Goal: Communication & Community: Answer question/provide support

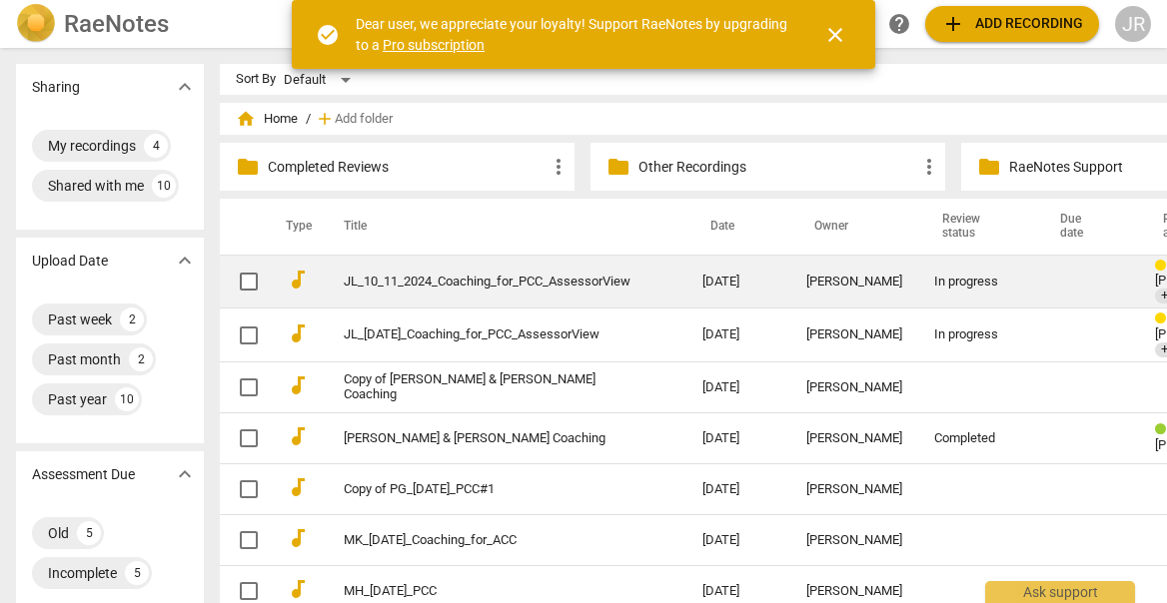
click at [545, 284] on link "JL_10_11_2024_Coaching_for_PCC_AssessorView" at bounding box center [487, 282] width 287 height 15
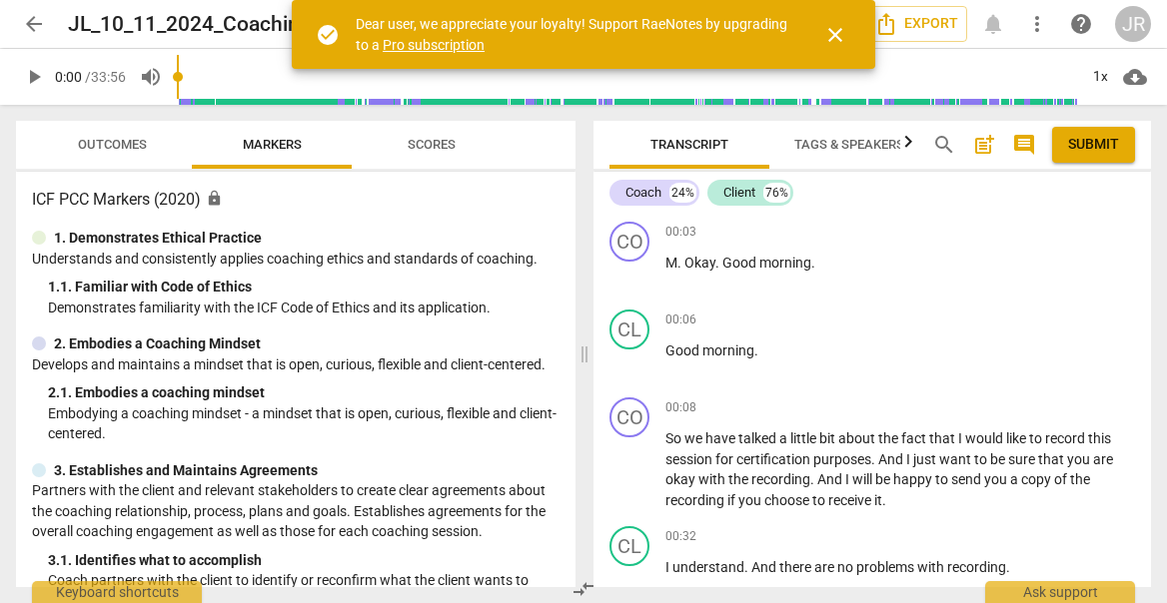
click at [834, 33] on span "close" at bounding box center [835, 35] width 24 height 24
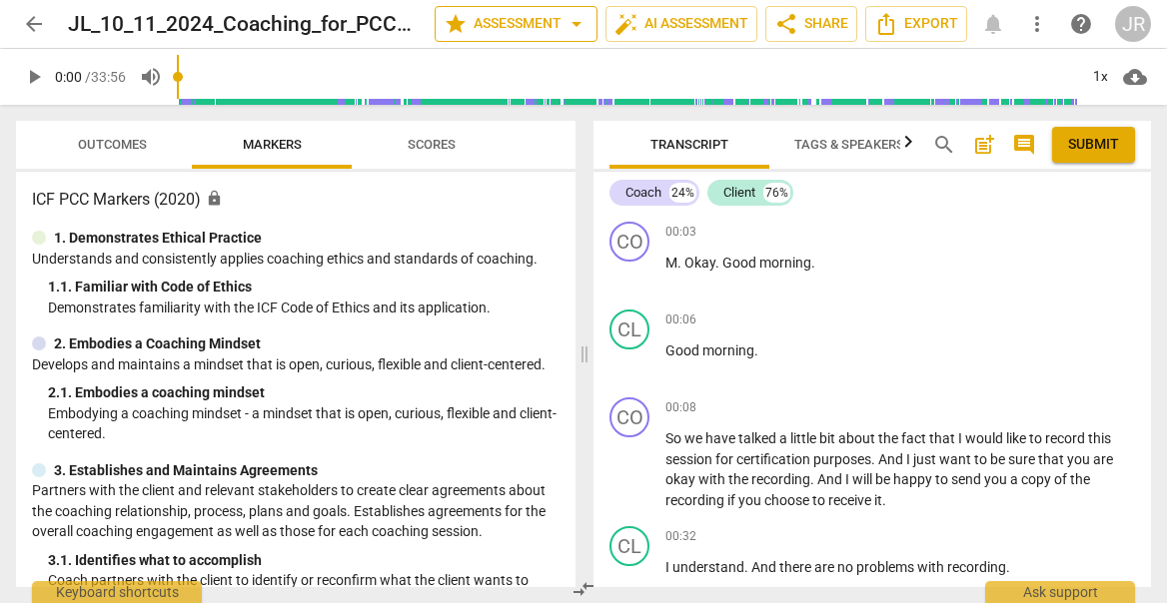
click at [564, 21] on span "arrow_drop_down" at bounding box center [576, 24] width 24 height 24
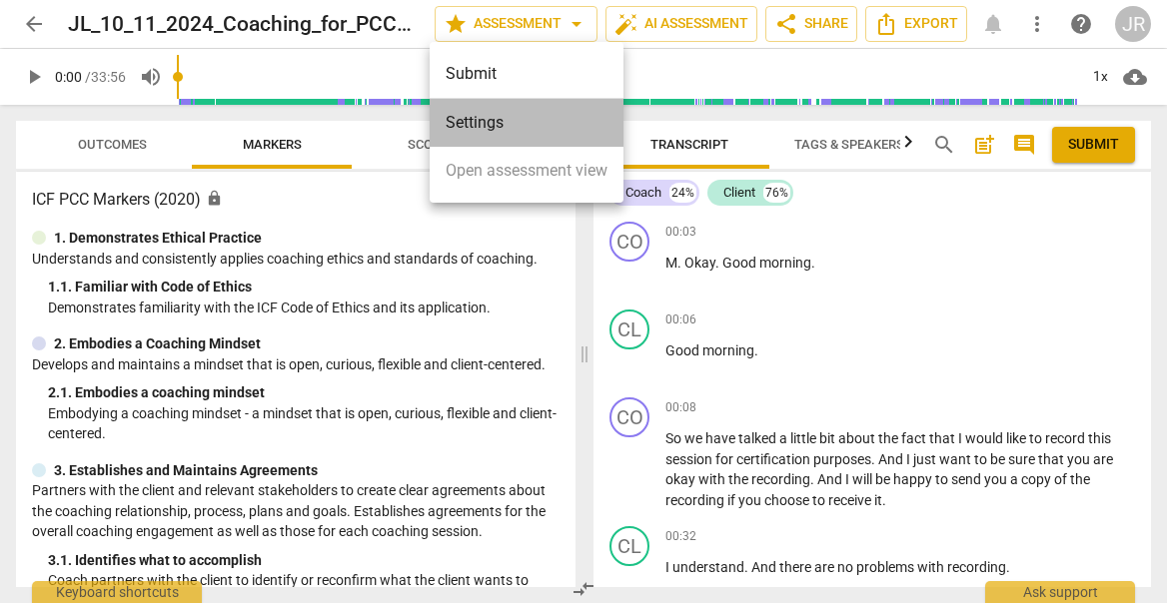
click at [502, 114] on li "Settings" at bounding box center [526, 123] width 194 height 48
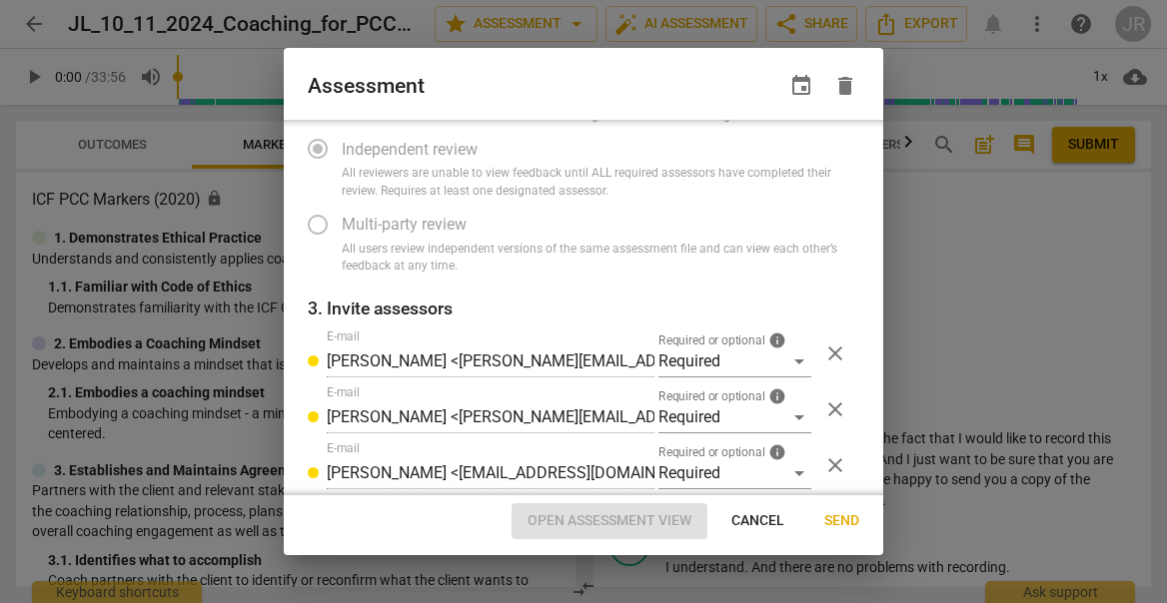
scroll to position [235, 0]
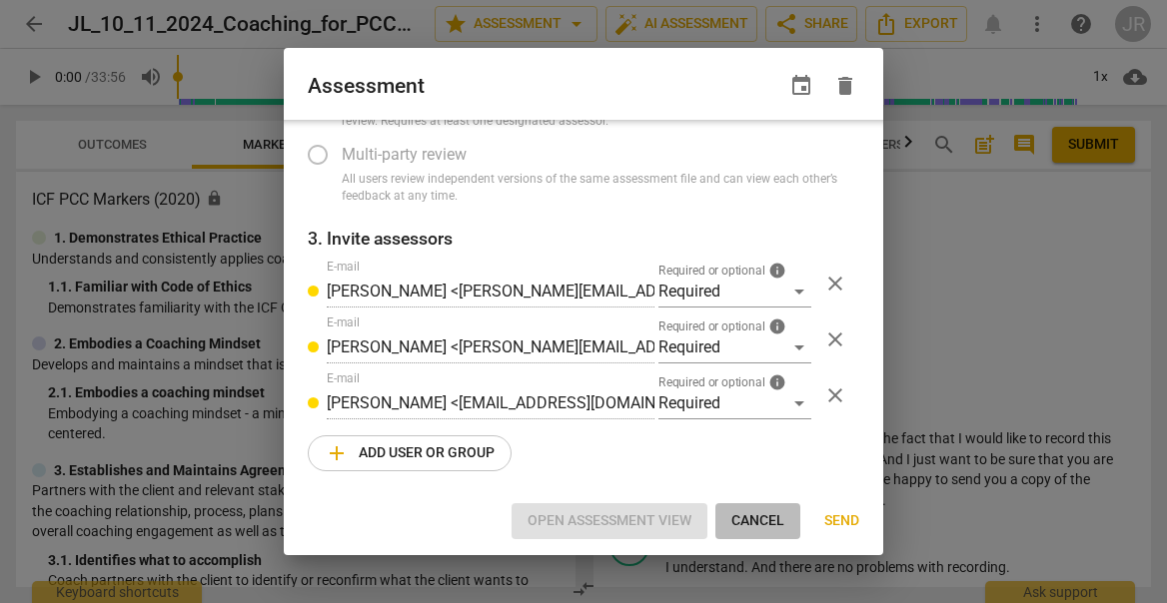
click at [753, 524] on span "Cancel" at bounding box center [757, 521] width 53 height 20
radio input "false"
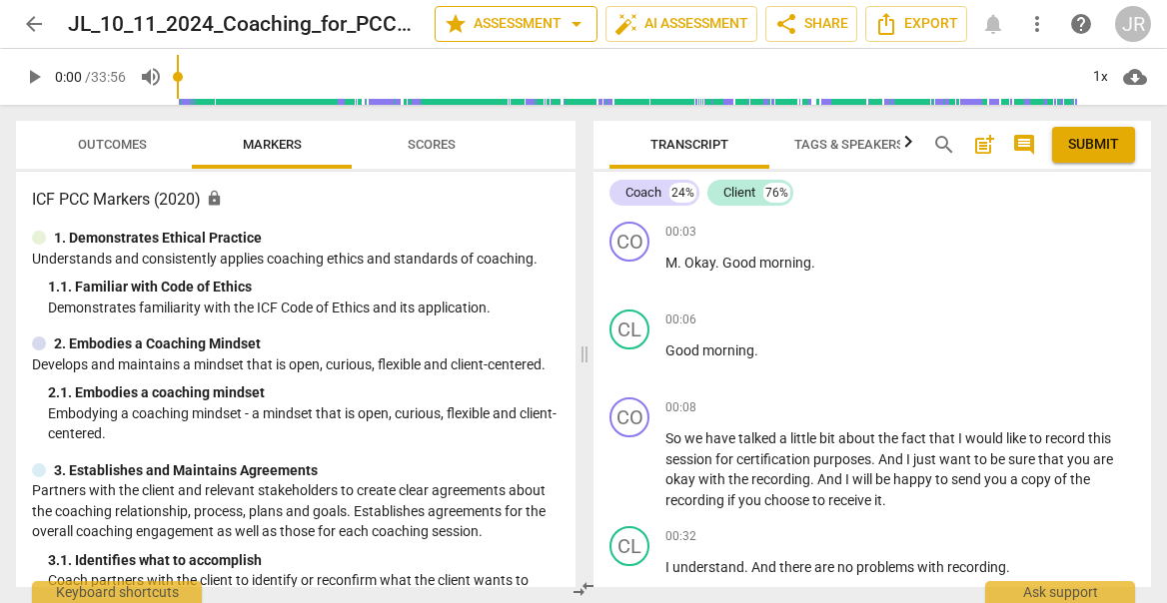
click at [564, 26] on span "arrow_drop_down" at bounding box center [576, 24] width 24 height 24
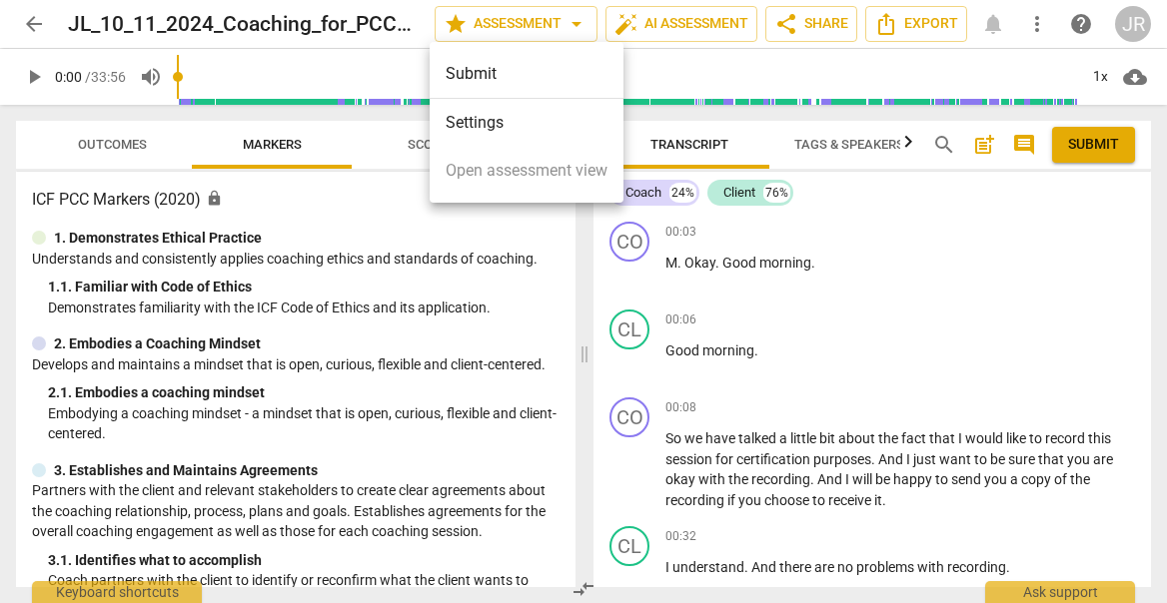
click at [528, 125] on li "Settings" at bounding box center [526, 123] width 194 height 48
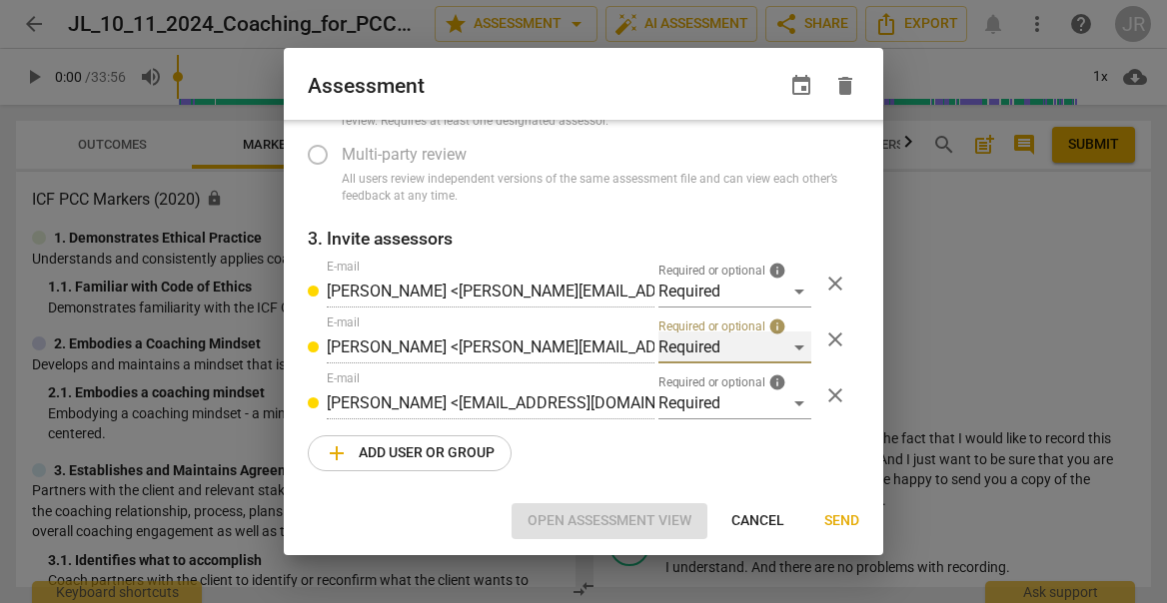
click at [774, 332] on div "Required" at bounding box center [734, 348] width 153 height 32
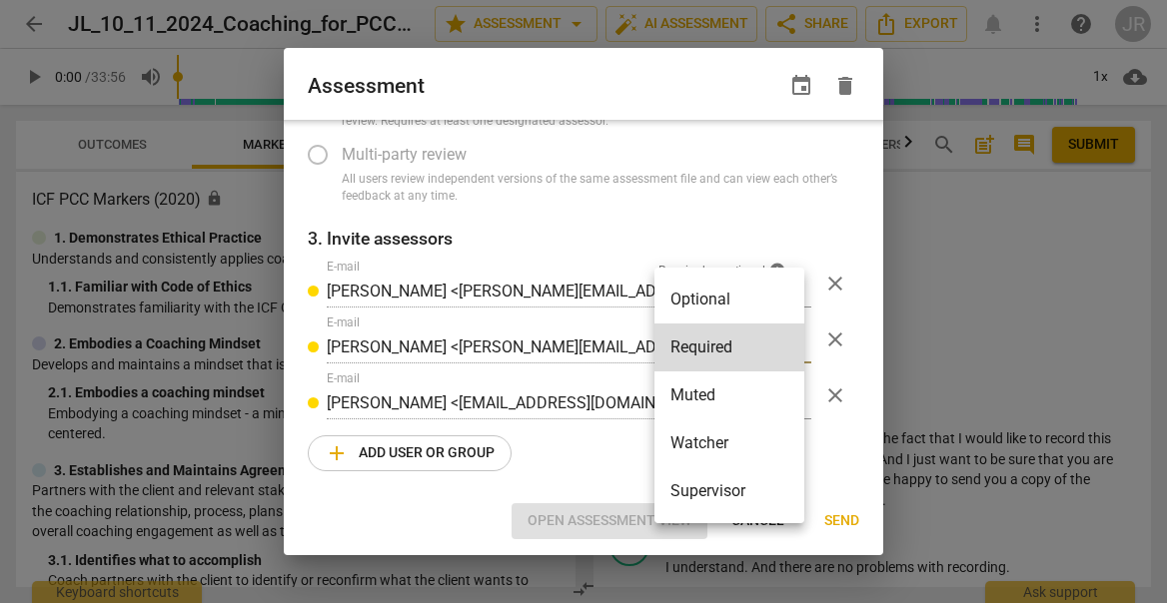
click at [600, 316] on div at bounding box center [583, 301] width 1167 height 603
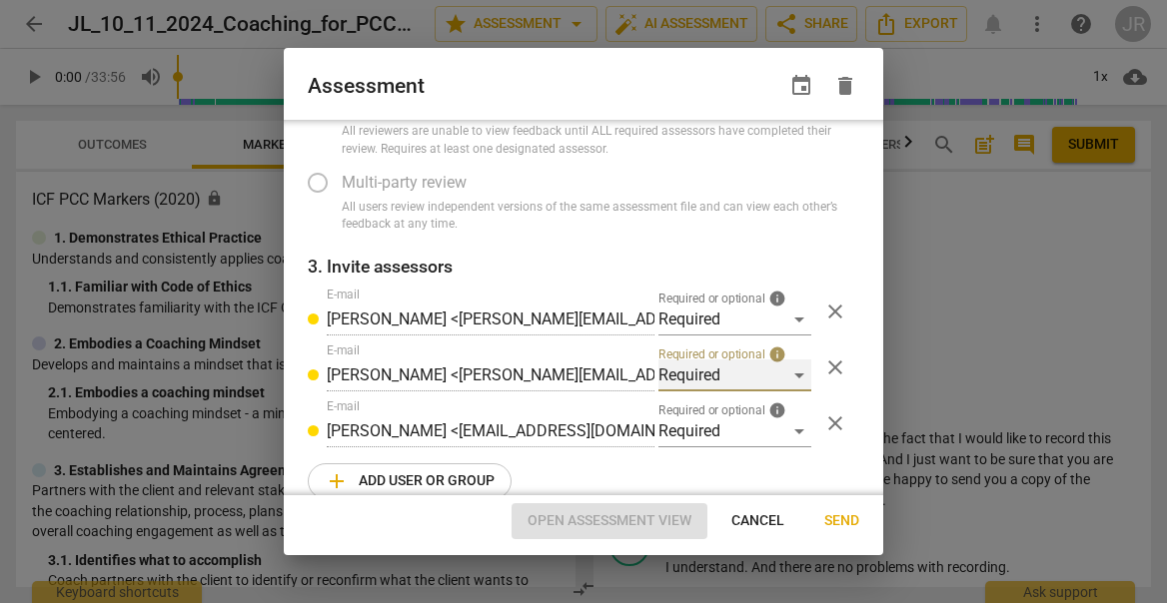
scroll to position [0, 0]
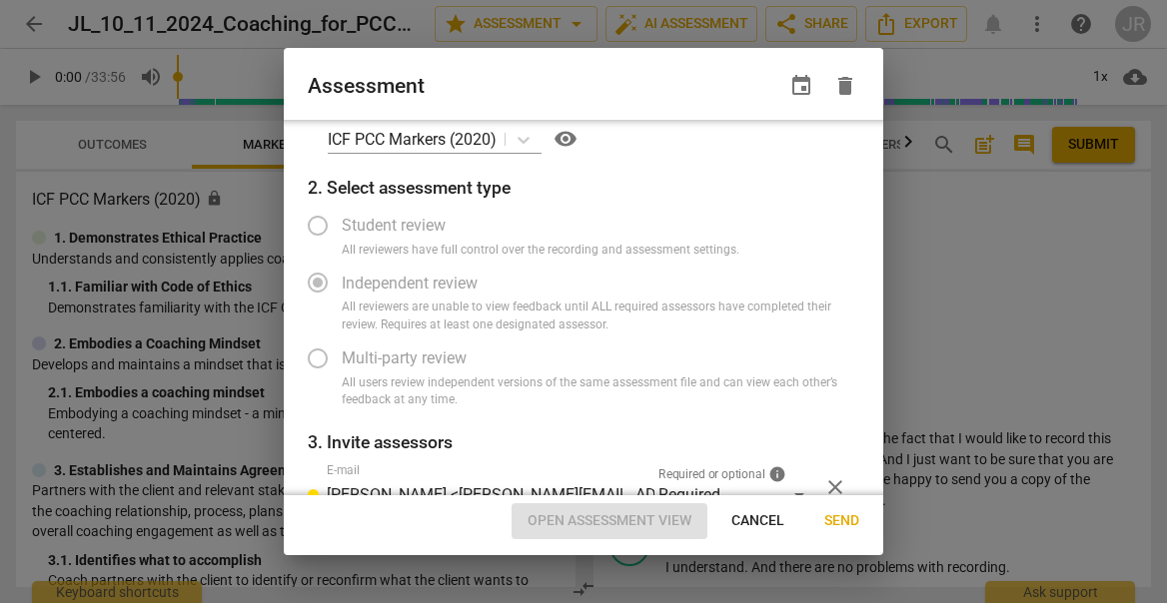
radio input "false"
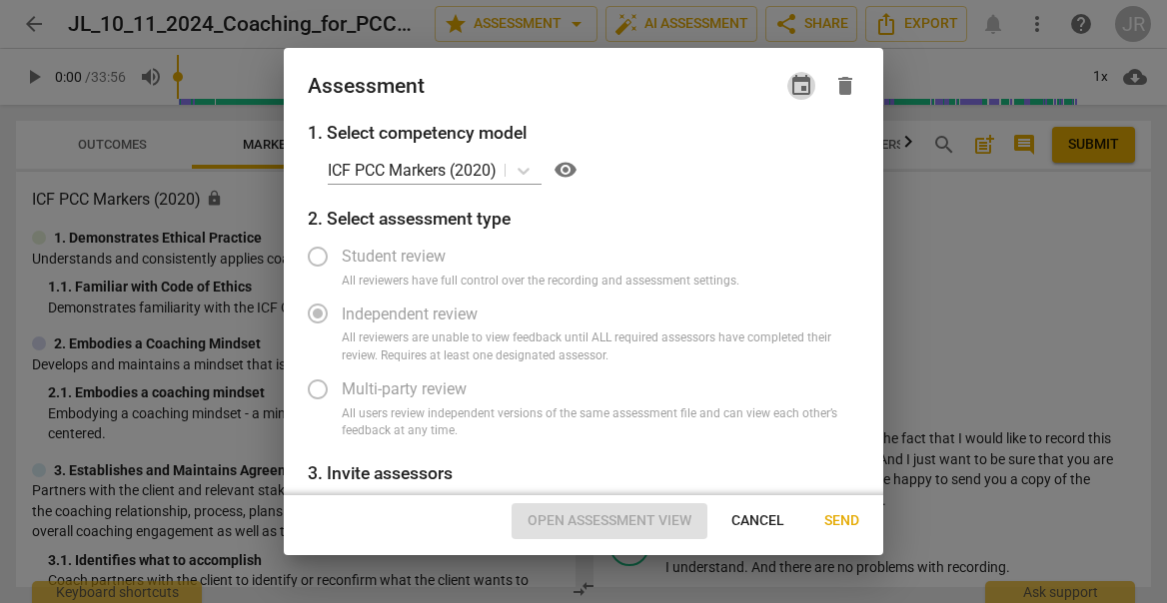
click at [800, 87] on span "event" at bounding box center [801, 86] width 24 height 24
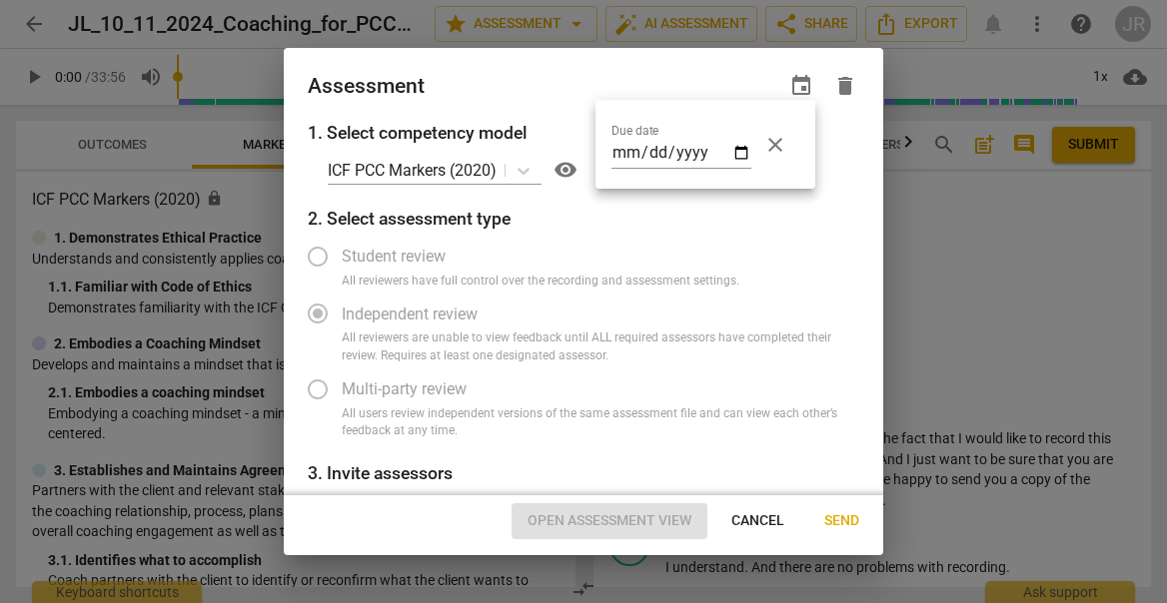
click at [806, 165] on div "Due date close" at bounding box center [705, 144] width 220 height 89
click at [743, 151] on input "date" at bounding box center [681, 154] width 140 height 29
type input "2025-08-17"
click at [784, 395] on div at bounding box center [583, 301] width 1167 height 603
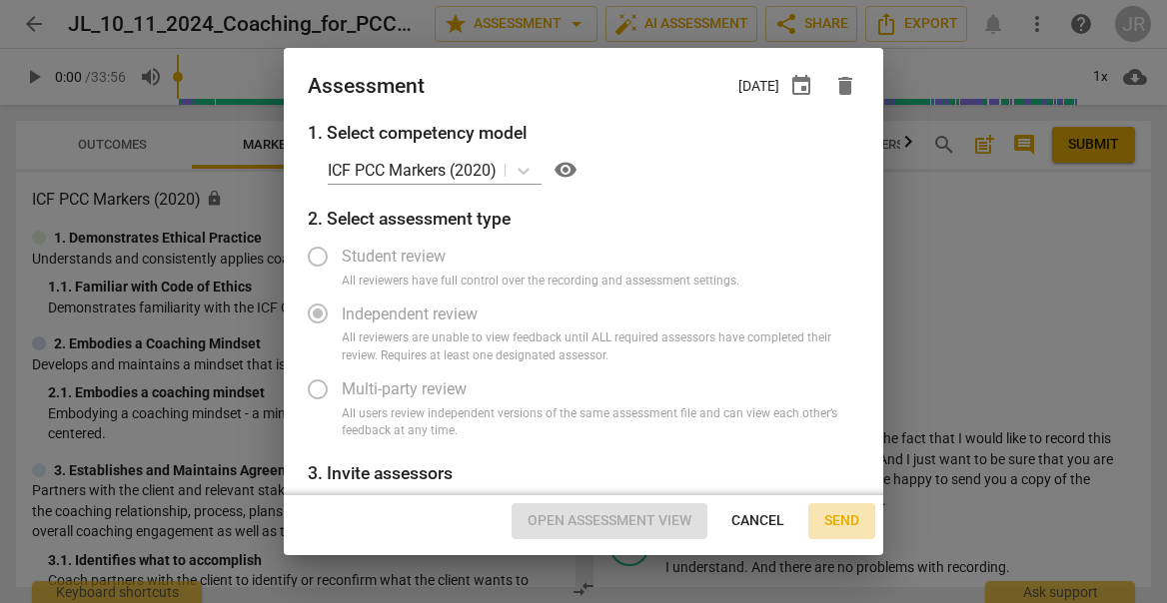
click at [843, 517] on span "Send" at bounding box center [841, 521] width 35 height 20
radio input "false"
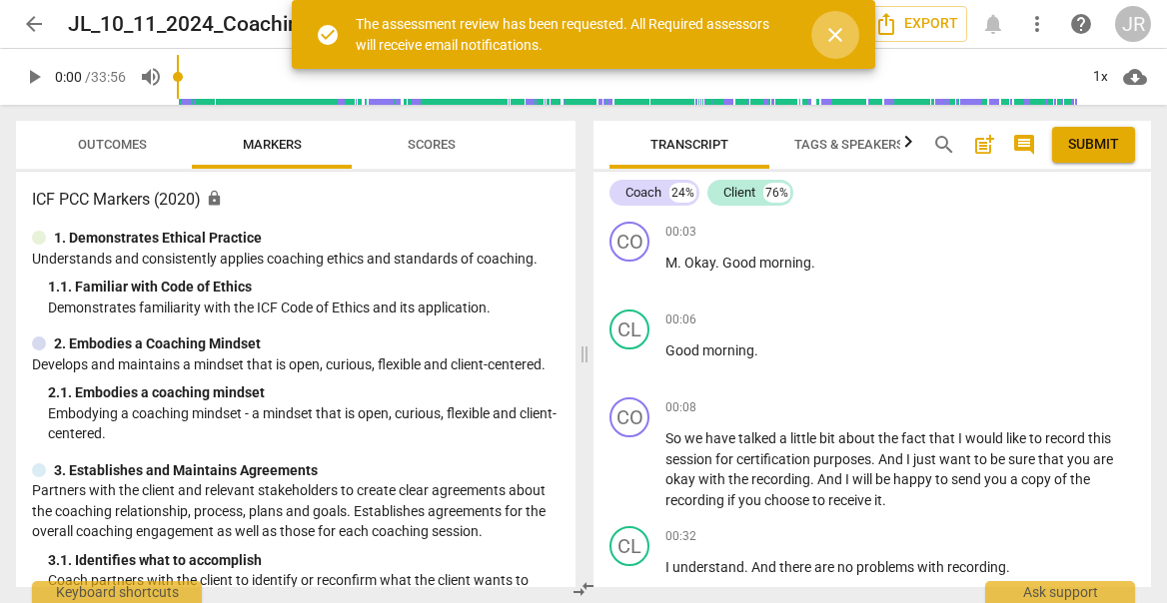
click at [844, 29] on span "close" at bounding box center [835, 35] width 24 height 24
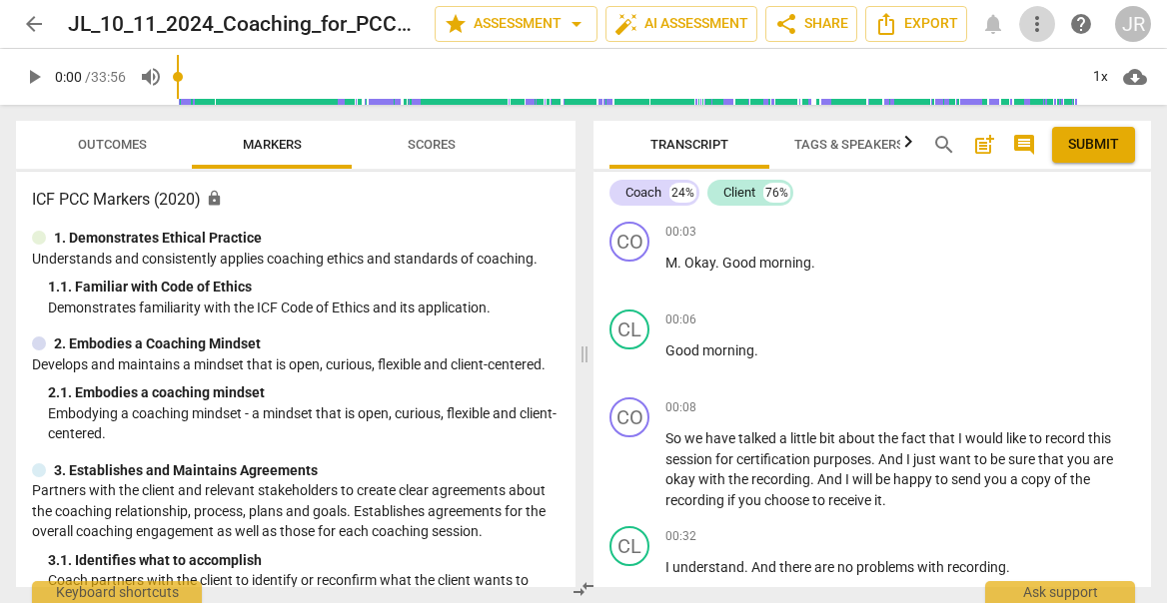
click at [1036, 25] on span "more_vert" at bounding box center [1037, 24] width 24 height 24
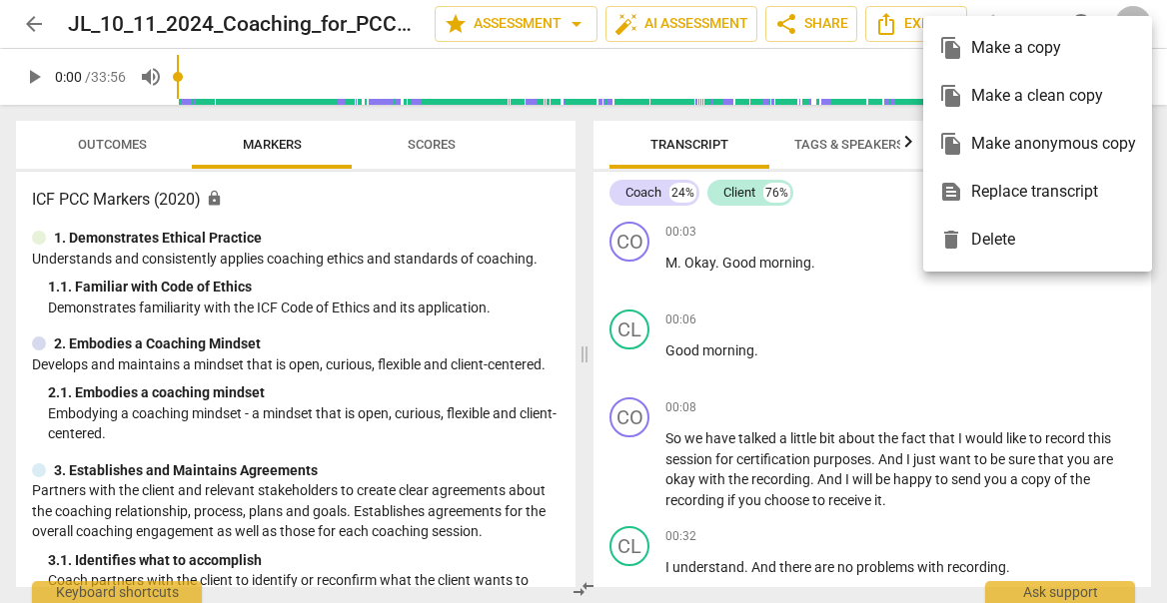
click at [881, 247] on div at bounding box center [583, 301] width 1167 height 603
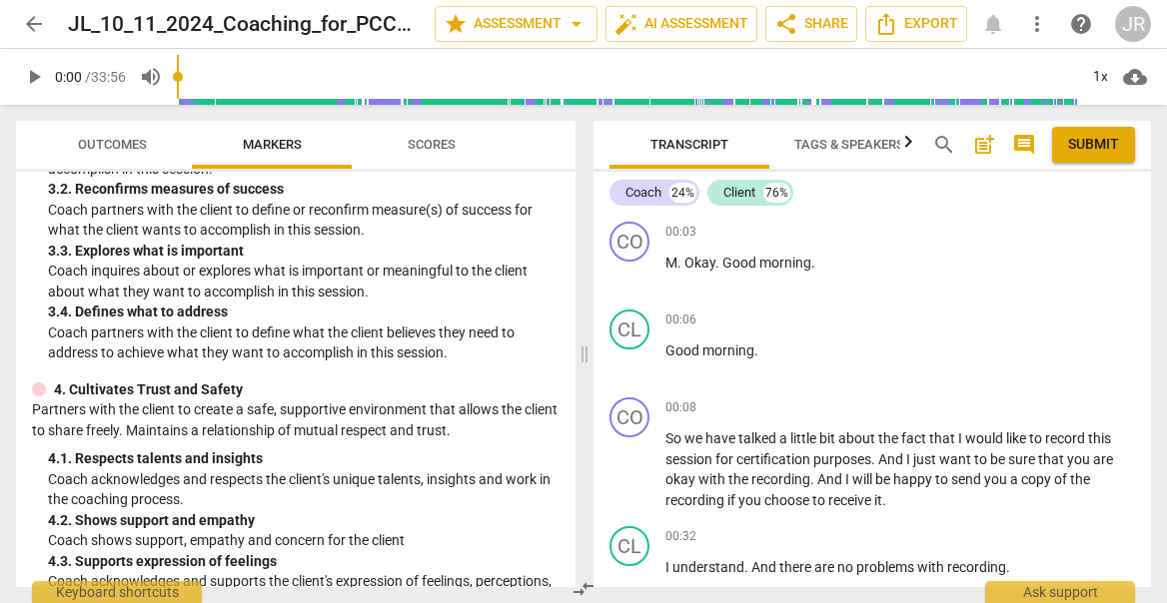
scroll to position [451, 0]
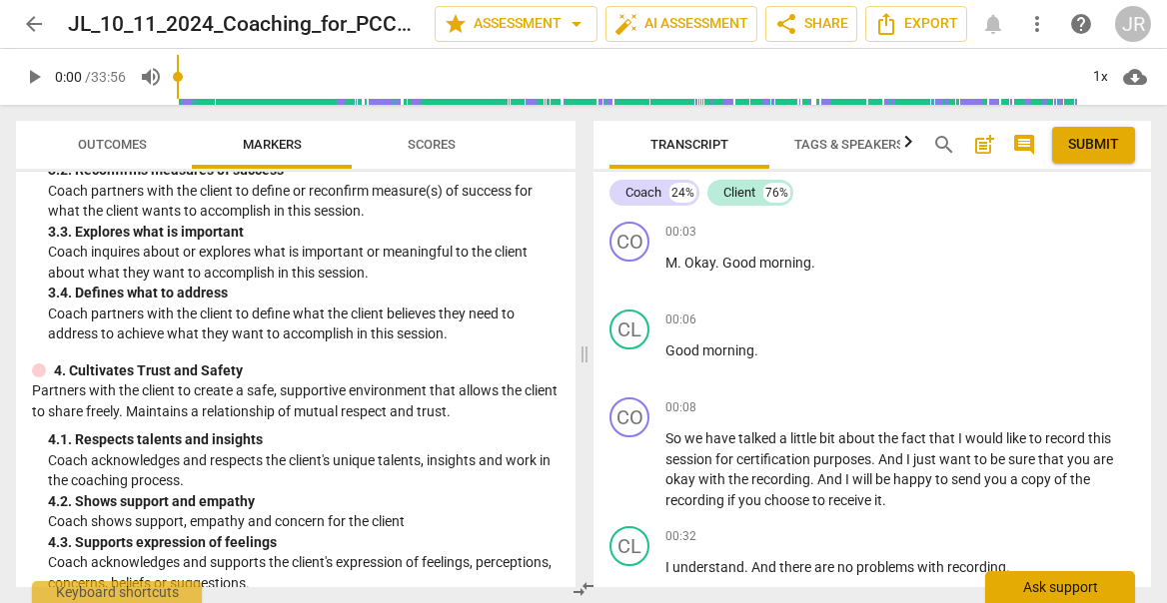
click at [1057, 593] on div "Ask support" at bounding box center [1060, 587] width 150 height 32
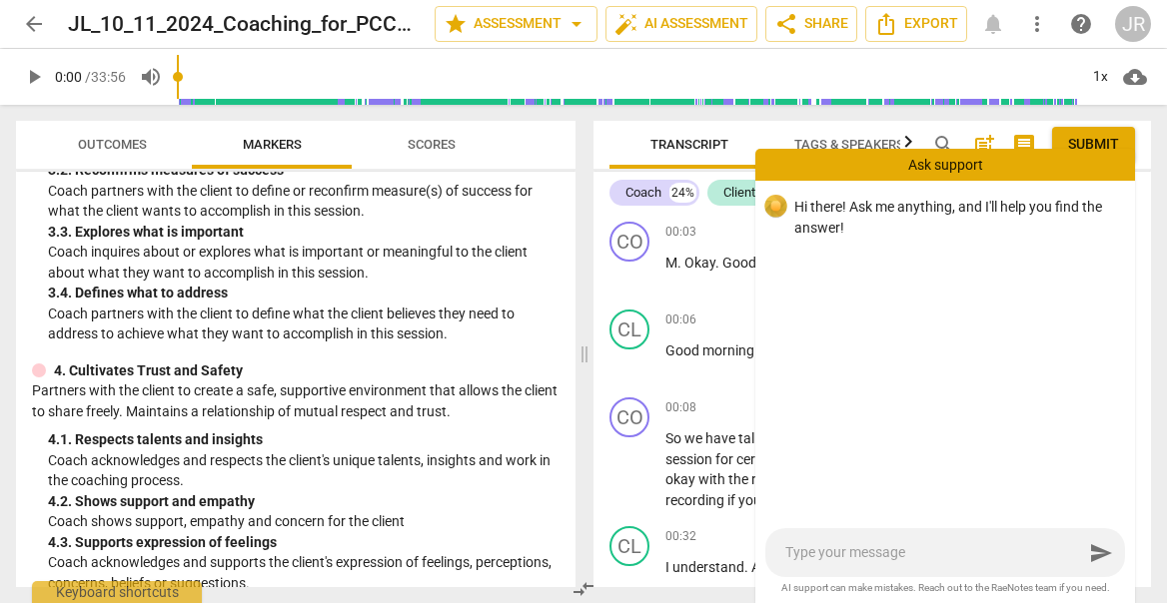
type textarea "h"
type textarea "ho"
type textarea "how"
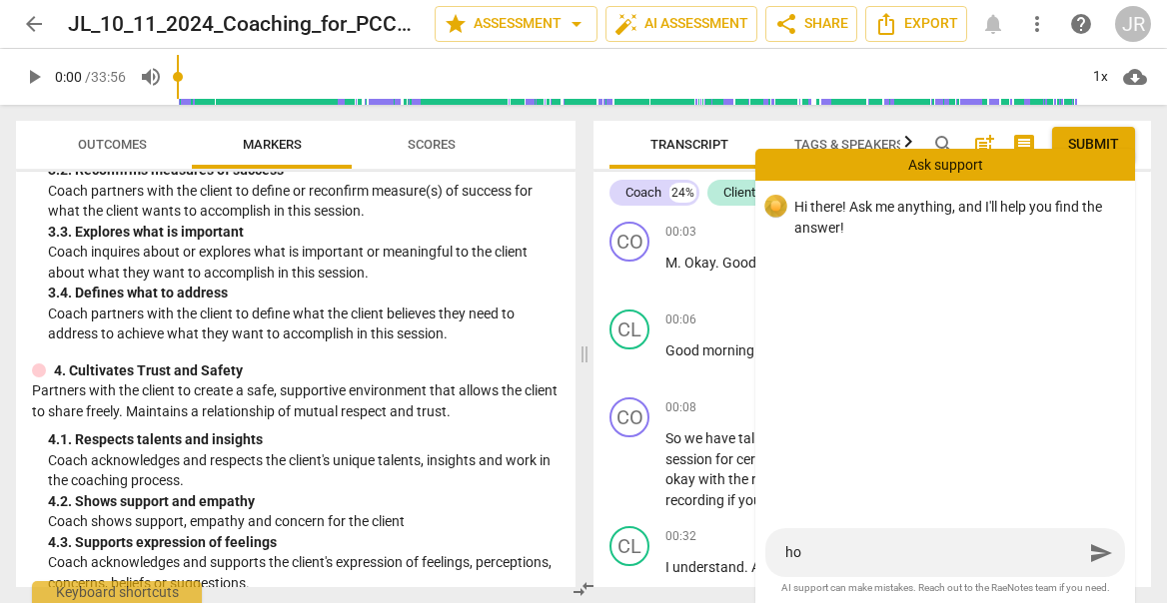
type textarea "how"
type textarea "how d"
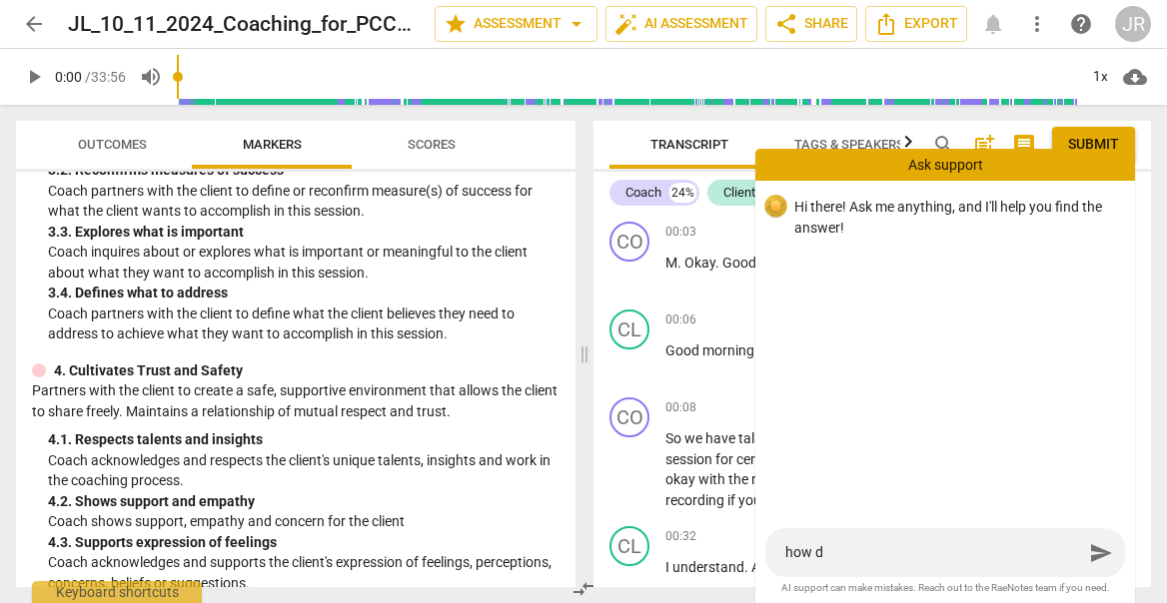
type textarea "how do"
type textarea "how do I"
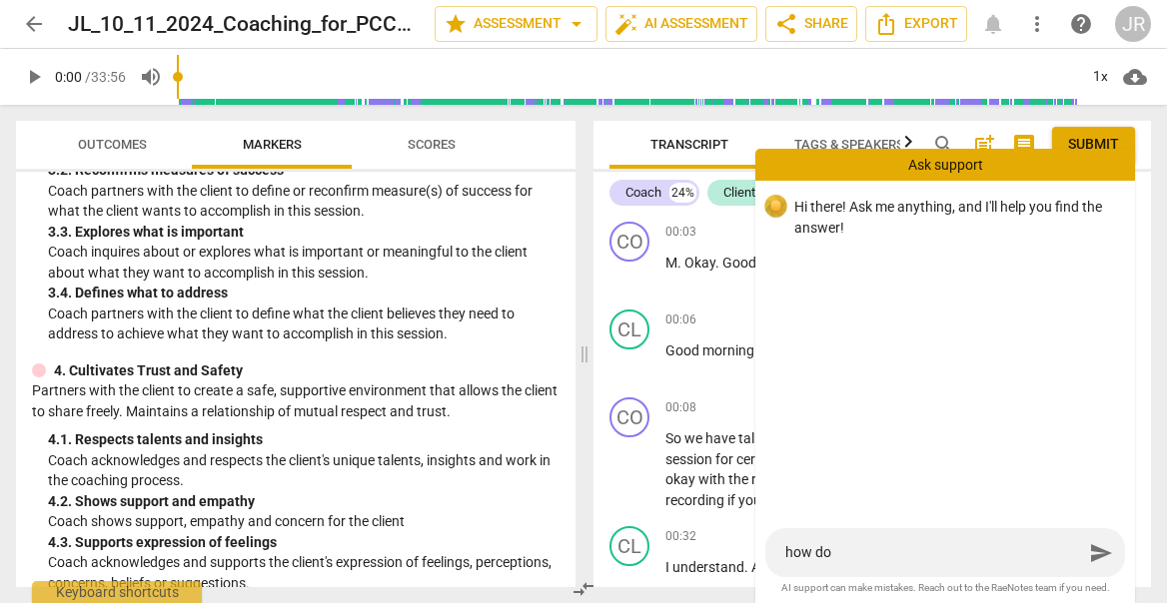
type textarea "how do I"
type textarea "how do I g"
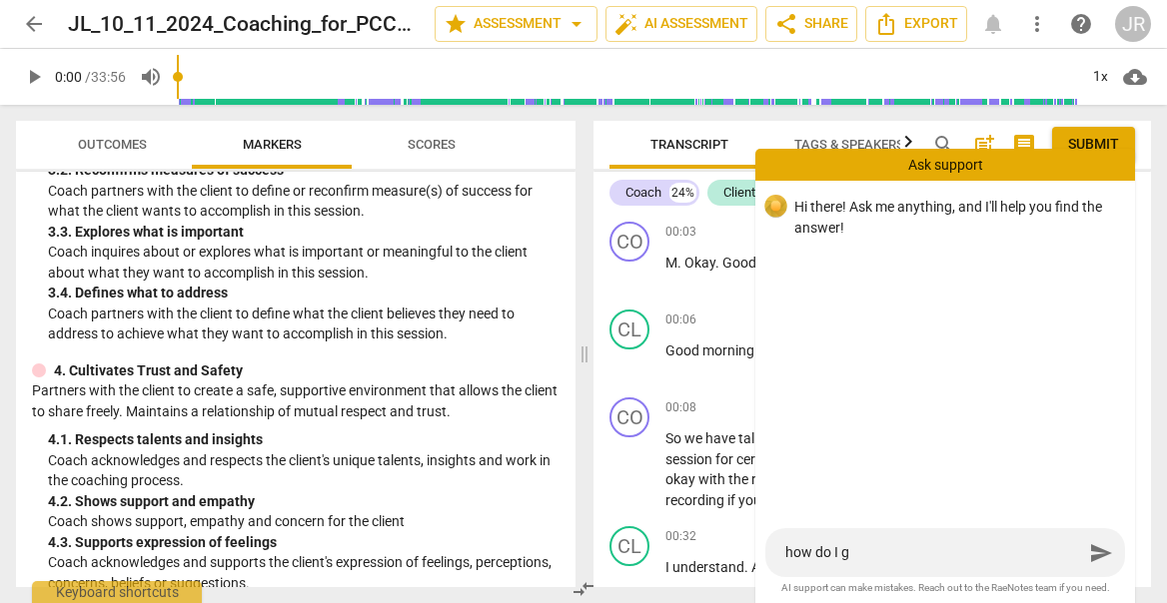
type textarea "how do I gi"
type textarea "how do I giv"
type textarea "how do I give"
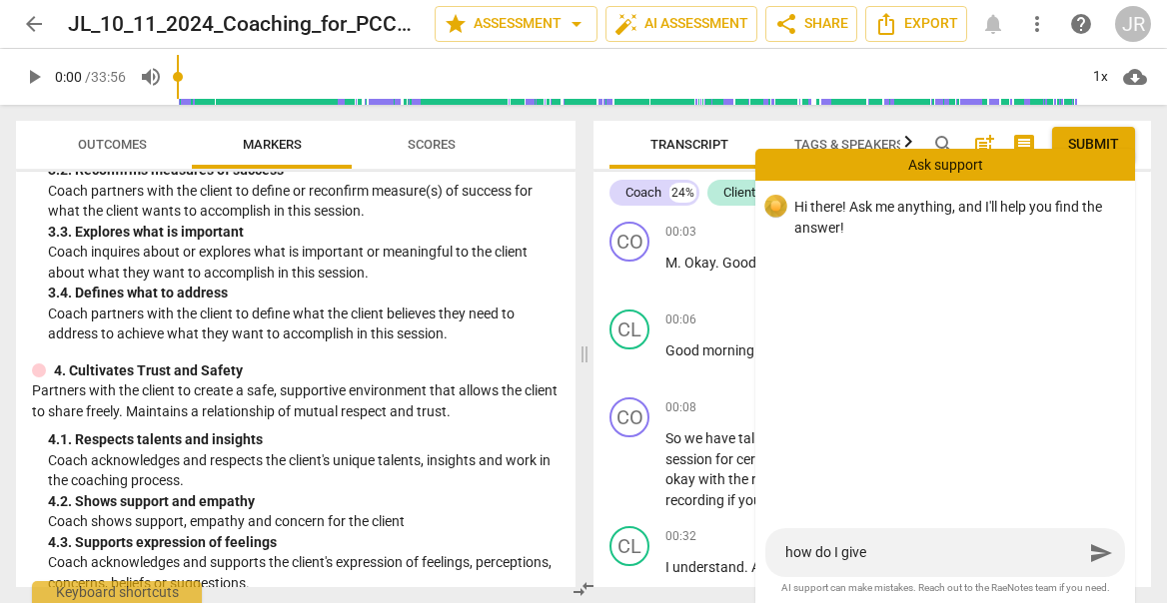
type textarea "how do I givee"
type textarea "how do I givee a"
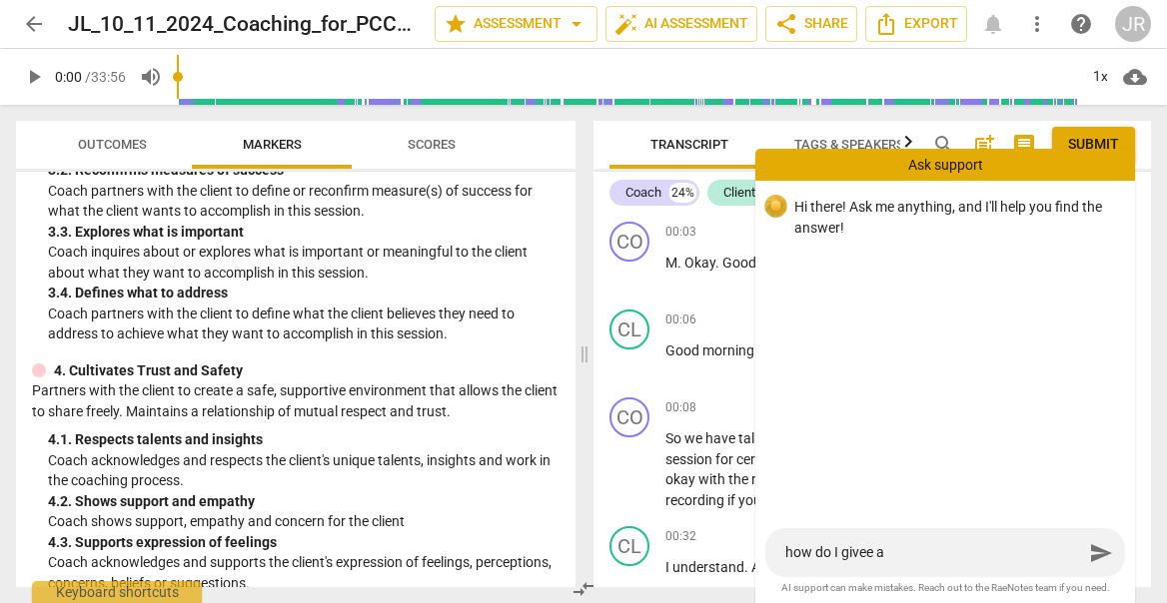
type textarea "how do I givee an"
type textarea "how do I givee a"
type textarea "how do I givee"
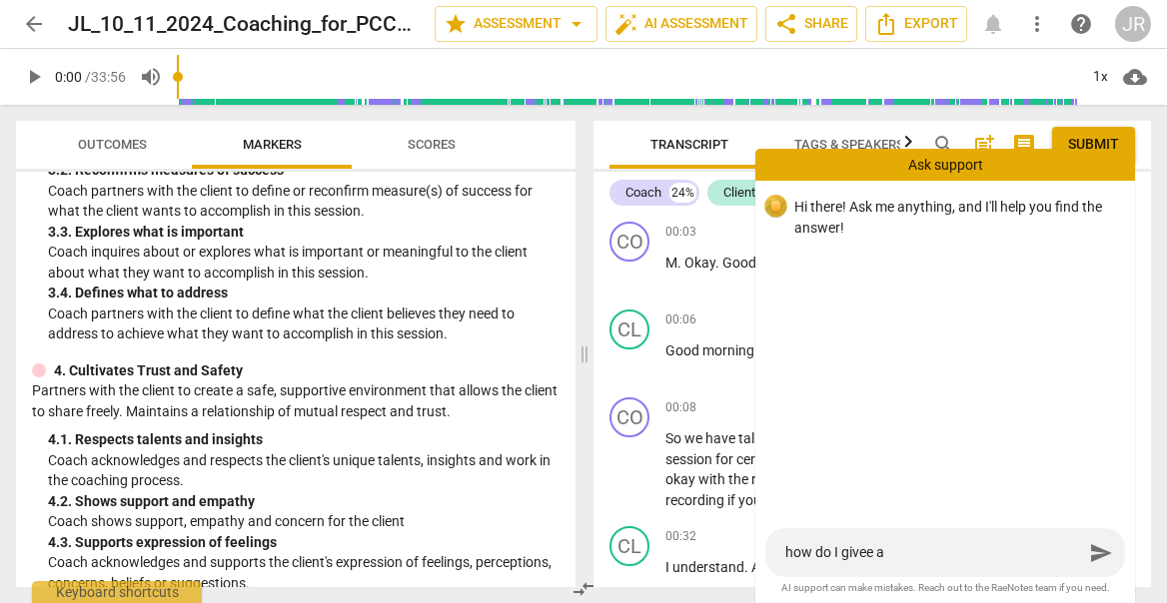
type textarea "how do I givee"
type textarea "how do I give"
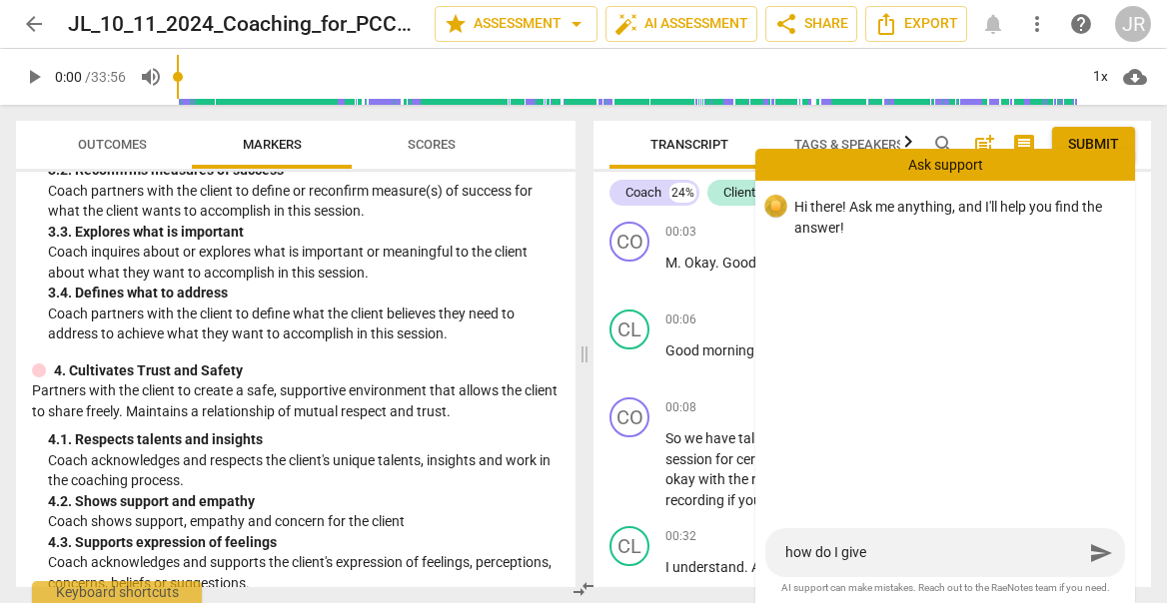
type textarea "how do I give"
type textarea "how do I give a"
type textarea "how do I give as"
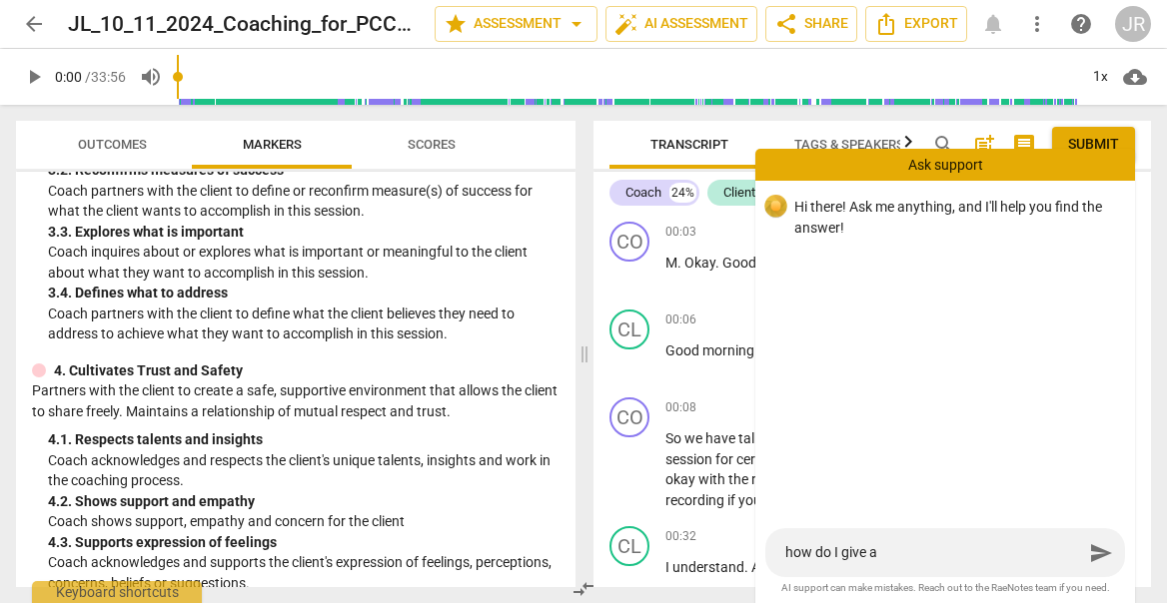
type textarea "how do I give as"
type textarea "how do I give ass"
type textarea "how do I give asse"
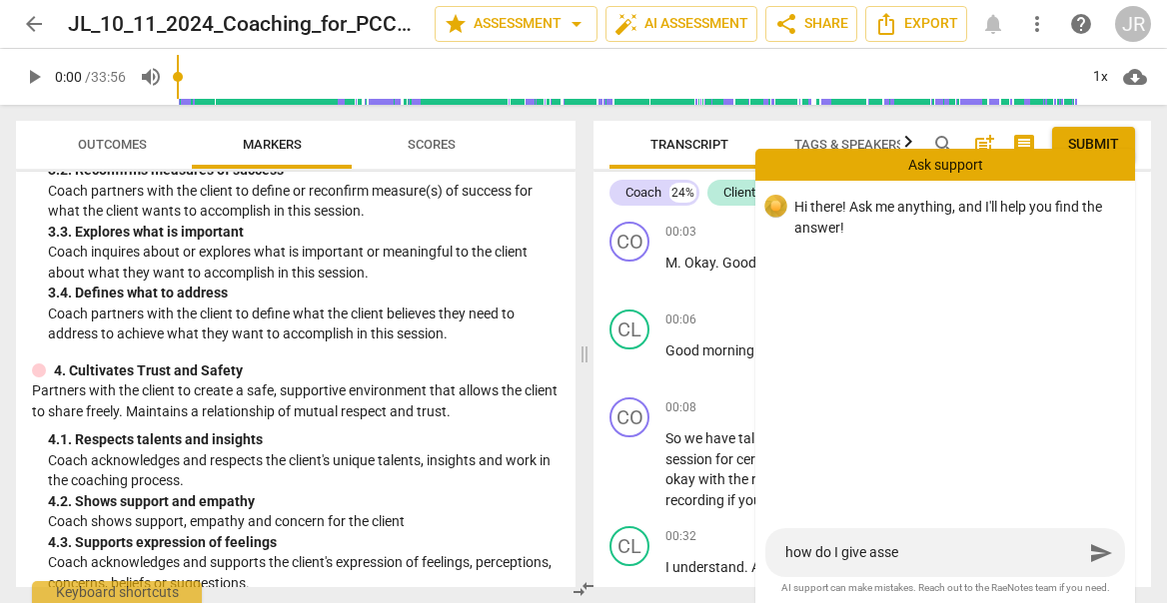
type textarea "how do I give asses"
type textarea "how do I give assess"
type textarea "how do I give assesso"
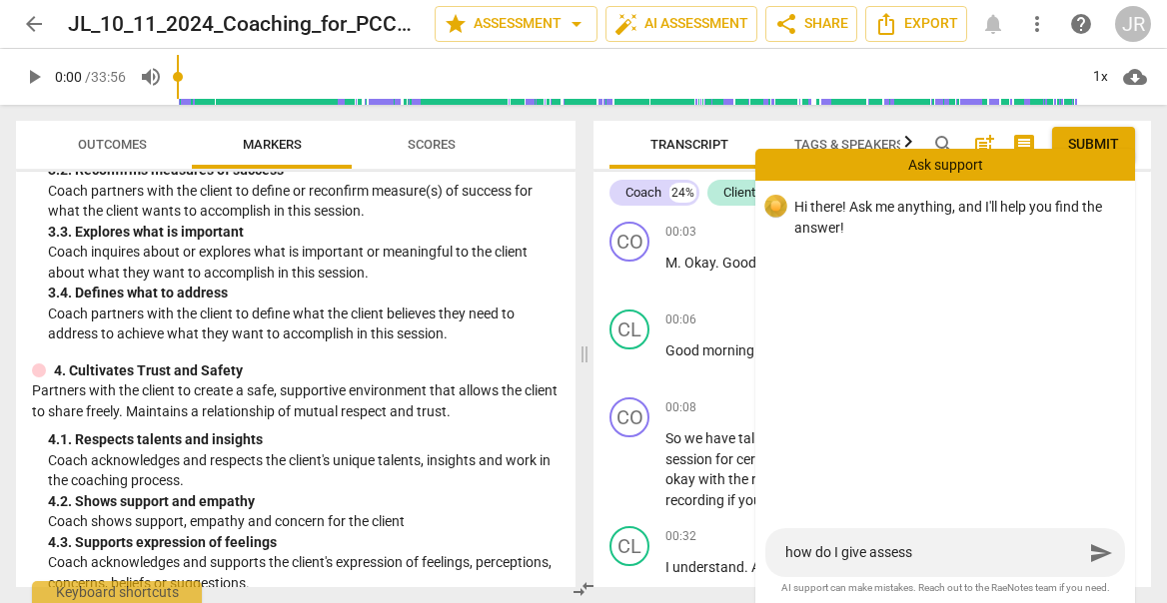
type textarea "how do I give assesso"
type textarea "how do I give assessor"
type textarea "how do I give assessors"
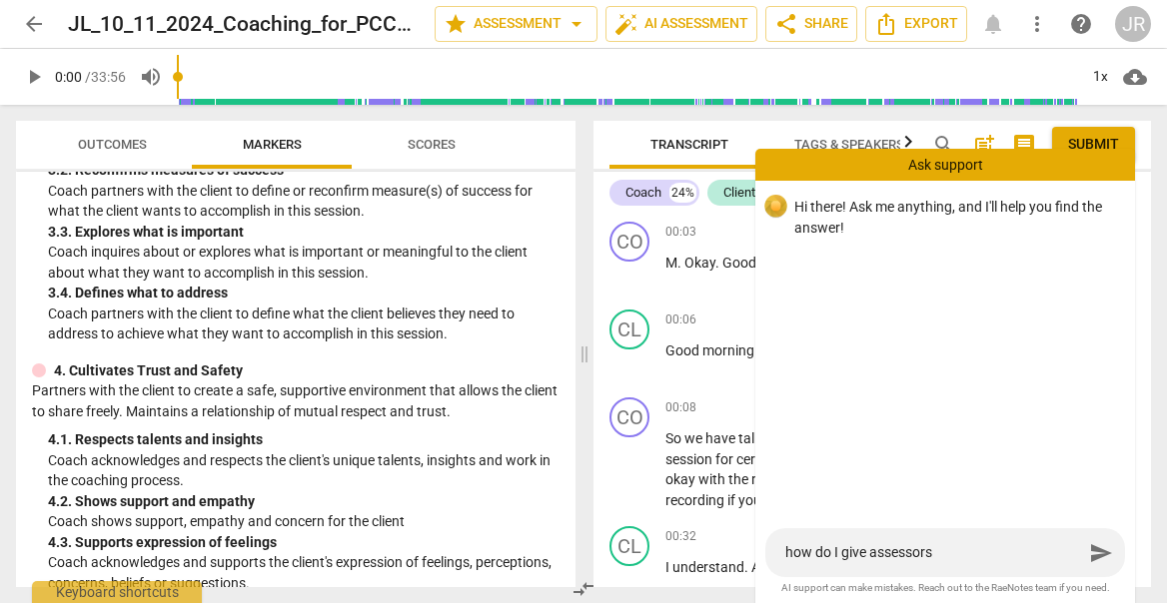
type textarea "how do I give assessors"
type textarea "how do I give assessors a"
type textarea "how do I give assessors"
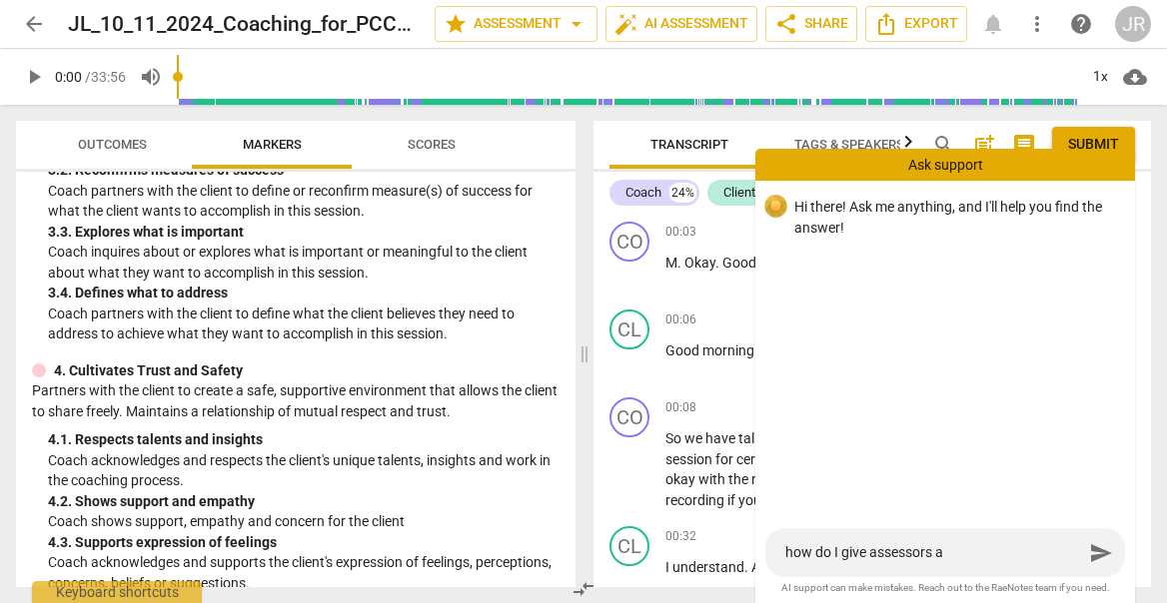
type textarea "how do I give assessors"
type textarea "how do I give assessors t"
type textarea "how do I give assessors th"
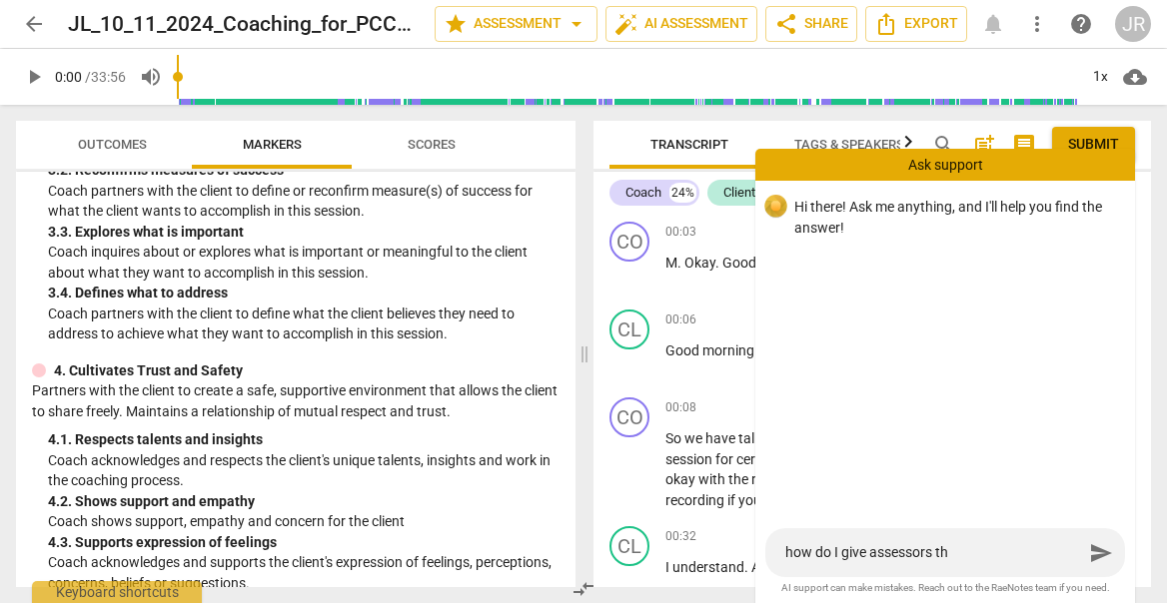
type textarea "how do I give assessors the"
type textarea "how do I give assessors the a"
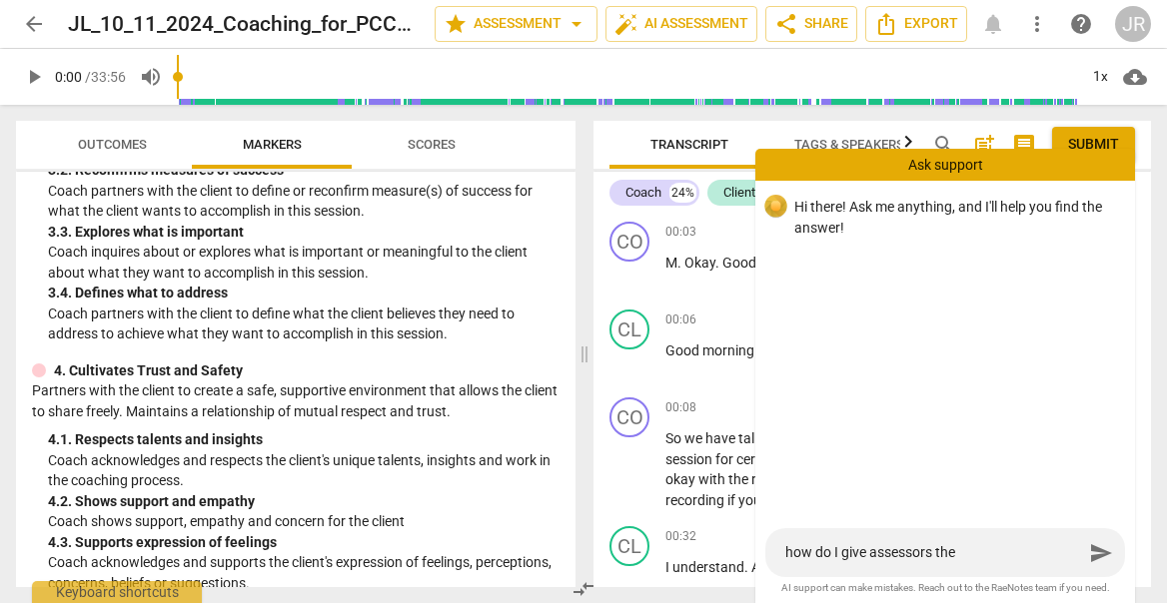
type textarea "how do I give assessors the a"
type textarea "how do I give assessors the ab"
type textarea "how do I give assessors the abi"
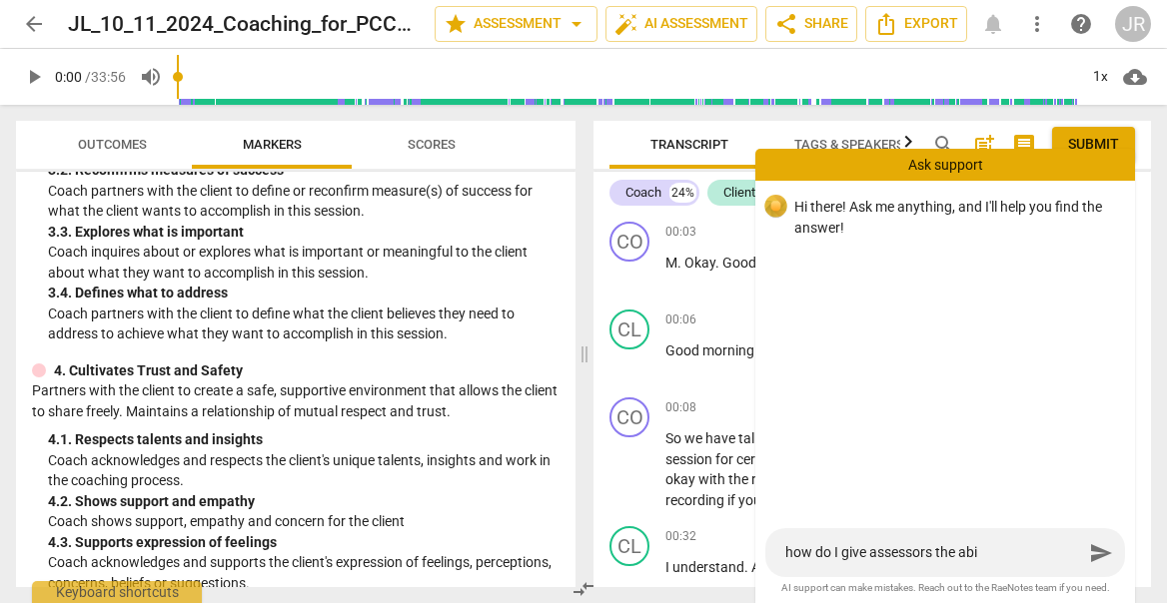
type textarea "how do I give assessors the abil"
type textarea "how do I give assessors the abili"
type textarea "how do I give assessors the abilit"
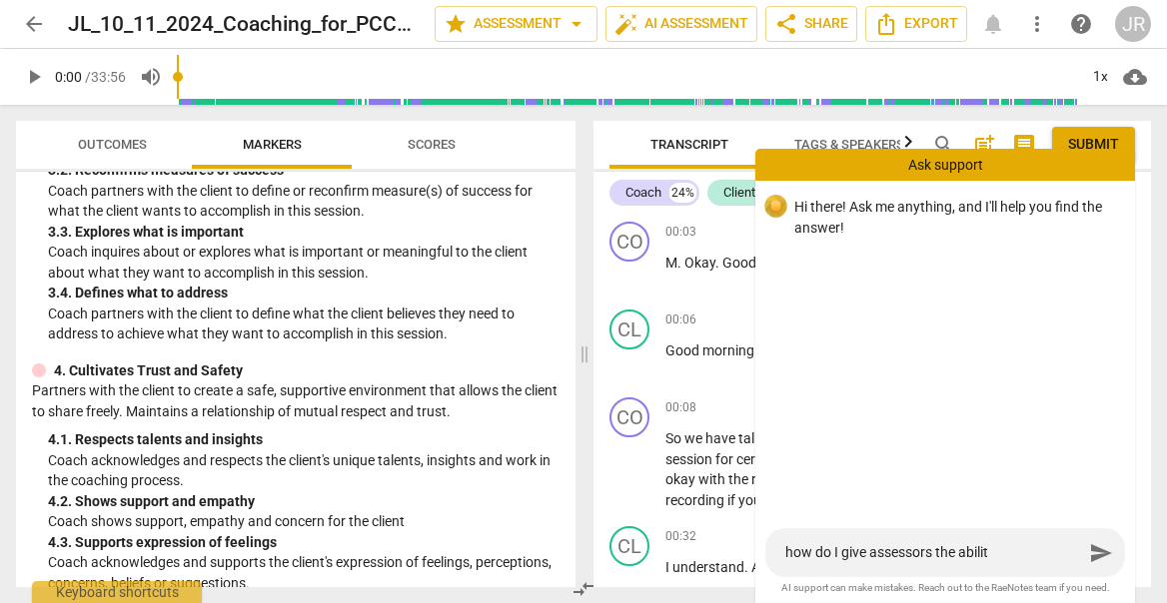
type textarea "how do I give assessors the ability"
type textarea "how do I give assessors the ability t"
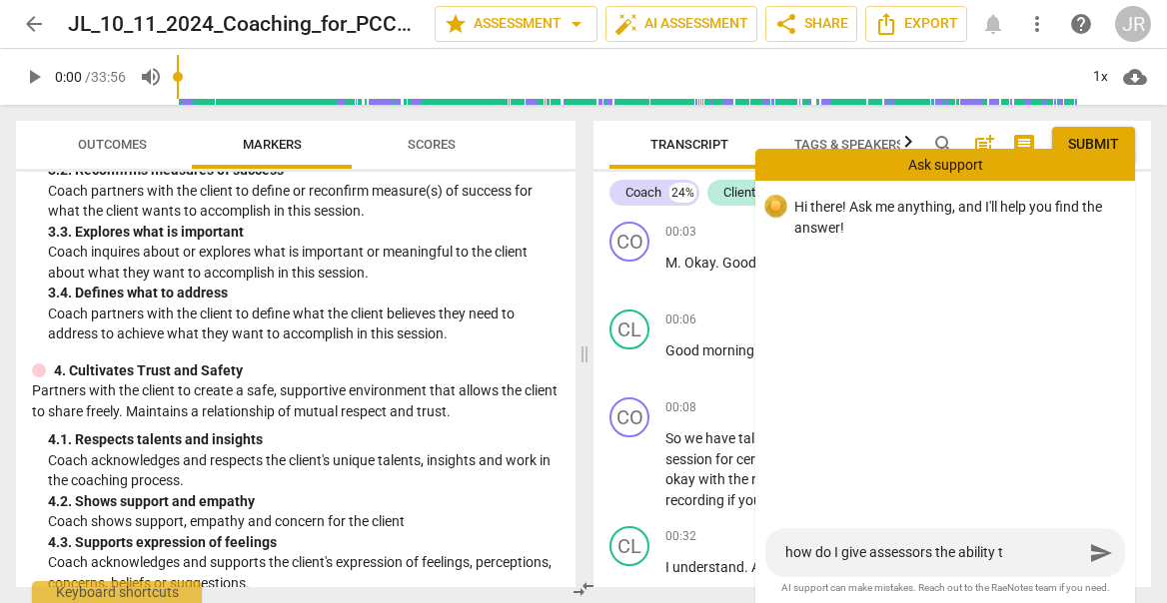
type textarea "how do I give assessors the ability to"
type textarea "how do I give assessors the ability to e"
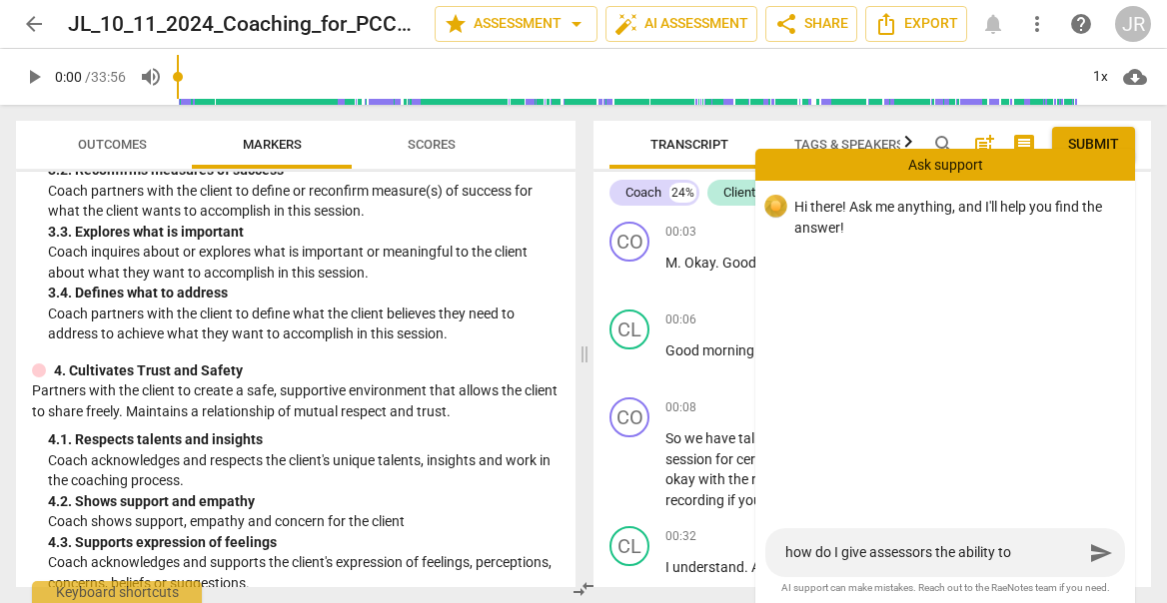
type textarea "how do I give assessors the ability to e"
type textarea "how do I give assessors the ability to ed"
type textarea "how do I give assessors the ability to edi"
type textarea "how do I give assessors the ability to edit"
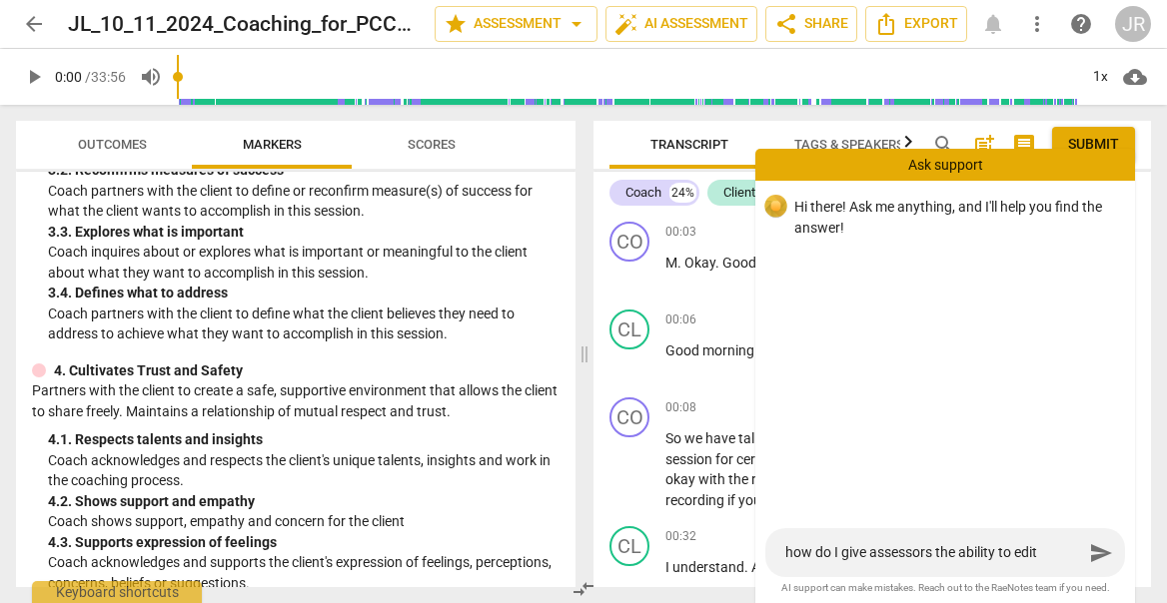
type textarea "how do I give assessors the ability to edit"
type textarea "how do I give assessors the ability to edit t"
type textarea "how do I give assessors the ability to edit th"
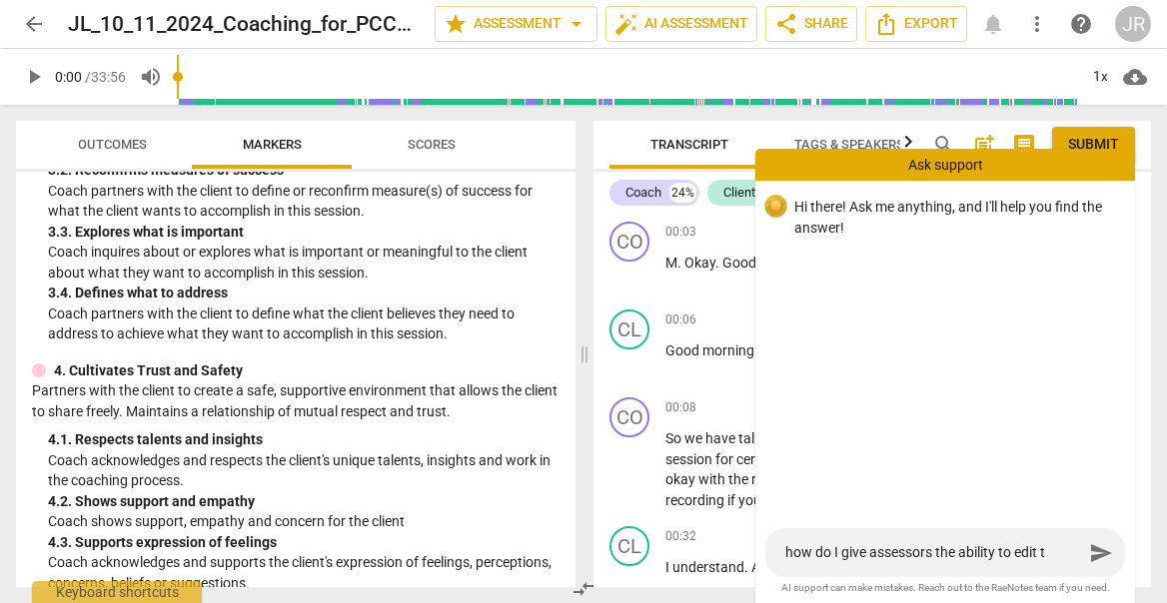
type textarea "how do I give assessors the ability to edit th"
type textarea "how do I give assessors the ability to edit the"
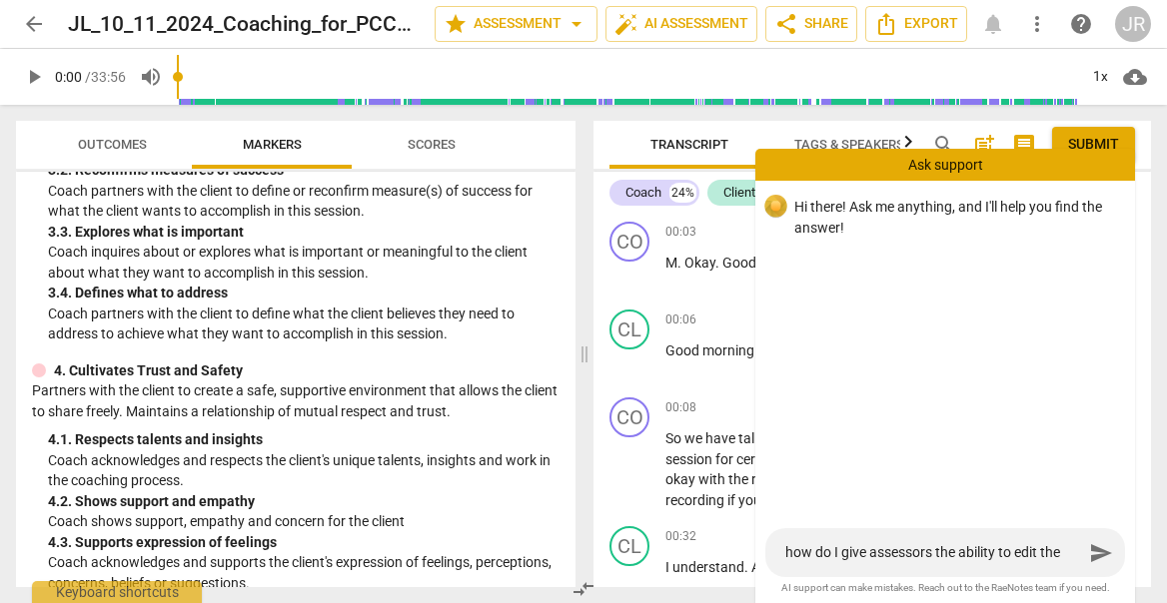
type textarea "how do I give assessors the ability to edit the t"
type textarea "how do I give assessors the ability to edit the tr"
type textarea "how do I give assessors the ability to edit the tra"
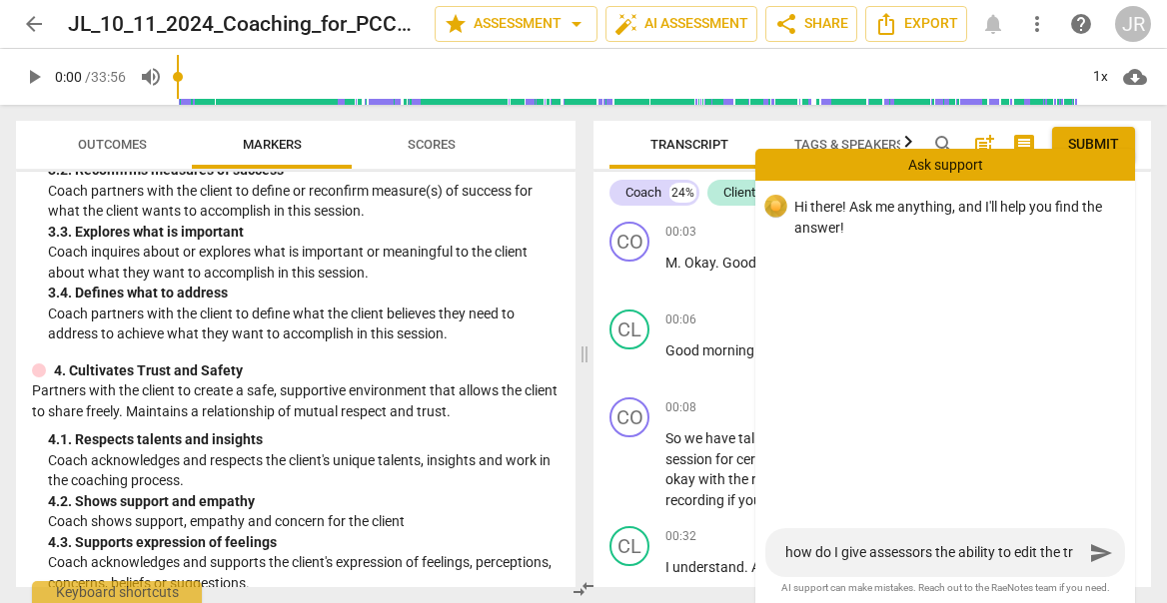
type textarea "how do I give assessors the ability to edit the tra"
type textarea "how do I give assessors the ability to edit the tran"
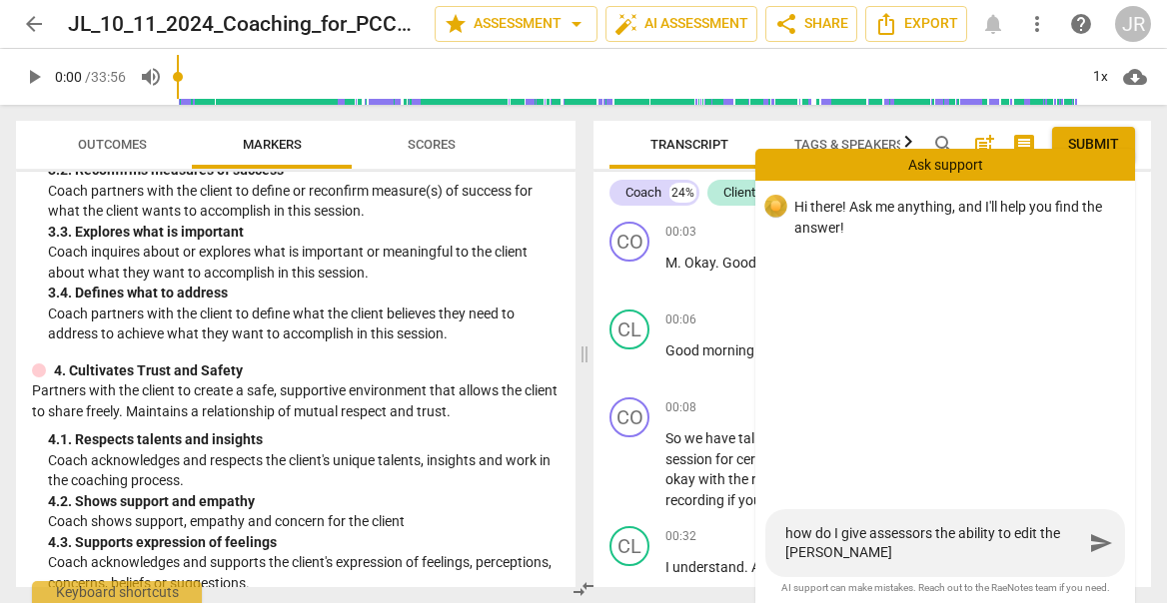
type textarea "how do I give assessors the ability to edit the trans"
type textarea "how do I give assessors the ability to edit the transc"
type textarea "how do I give assessors the ability to edit the transcr"
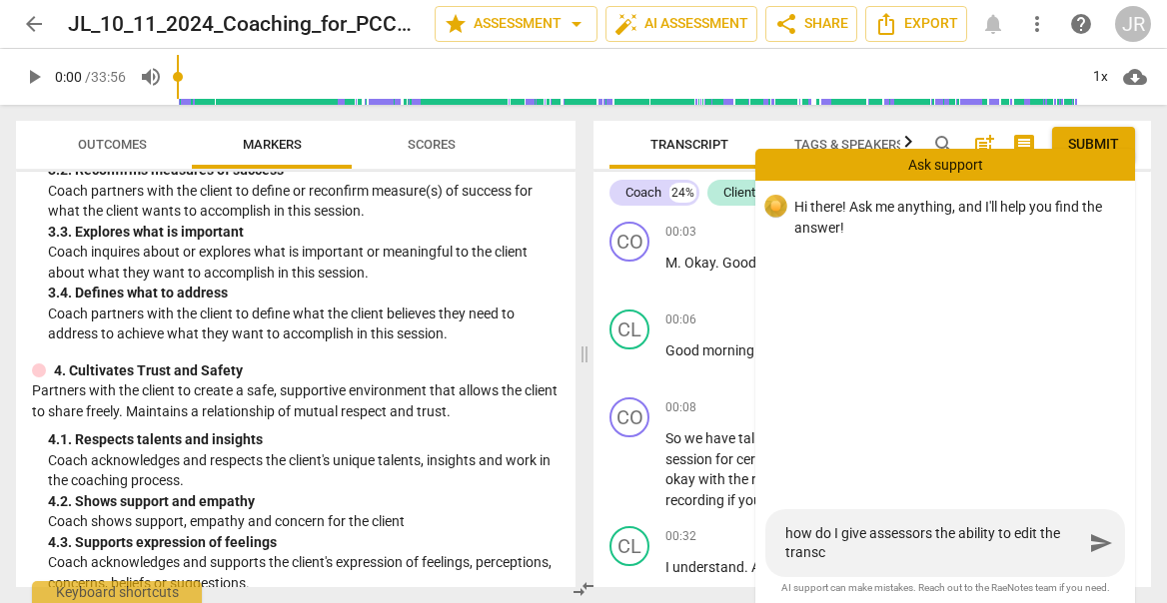
type textarea "how do I give assessors the ability to edit the transcr"
type textarea "how do I give assessors the ability to edit the transcri"
type textarea "how do I give assessors the ability to edit the transcrip"
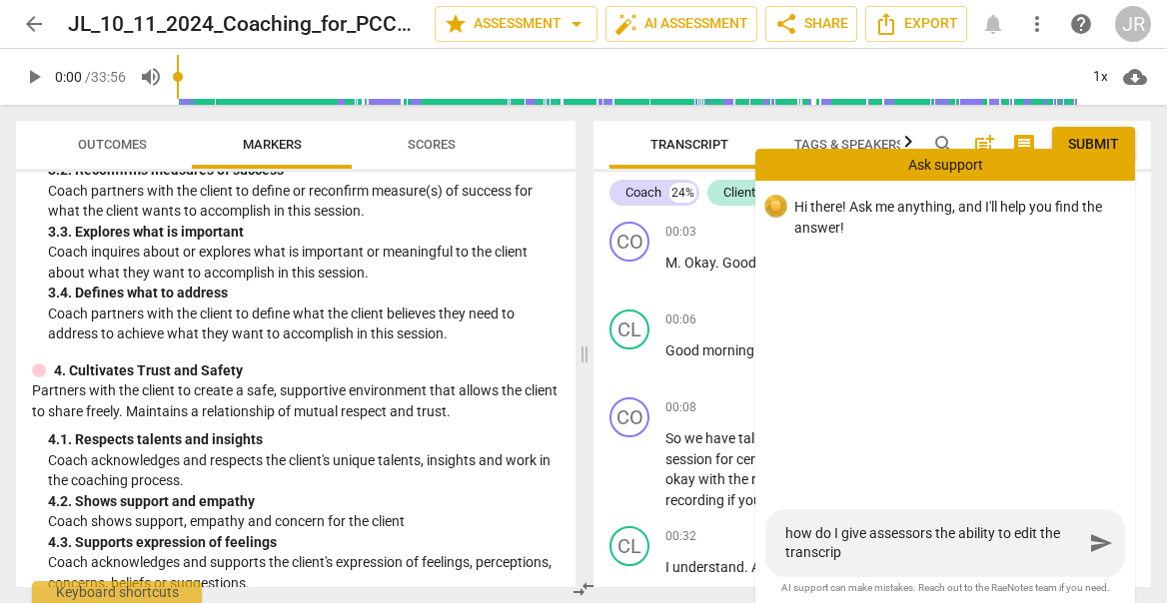
type textarea "how do I give assessors the ability to edit the transcript"
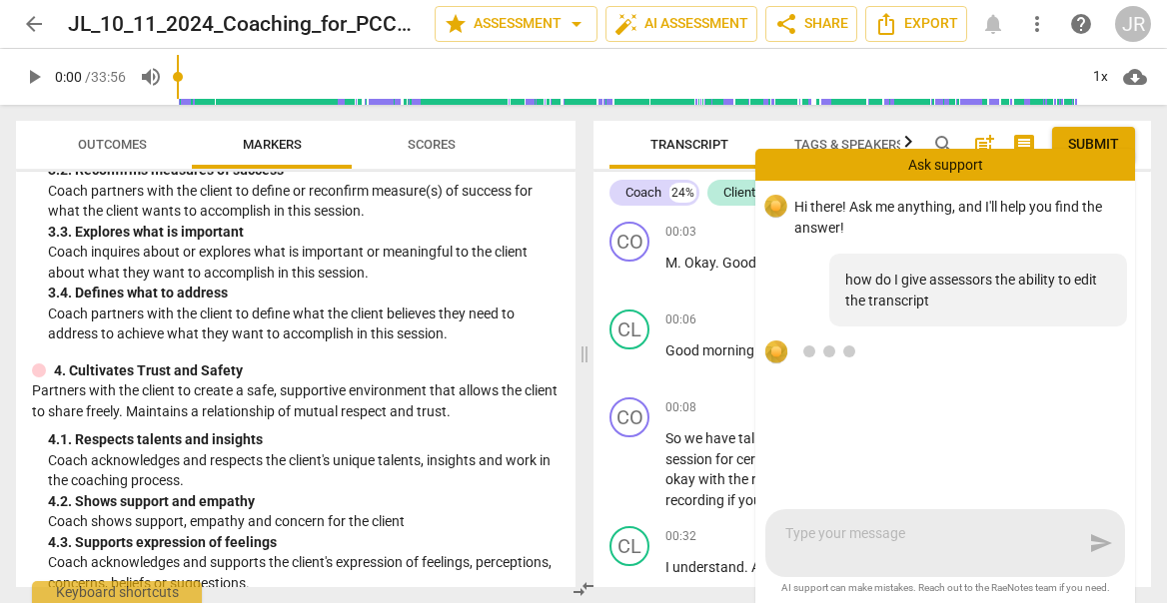
scroll to position [11, 0]
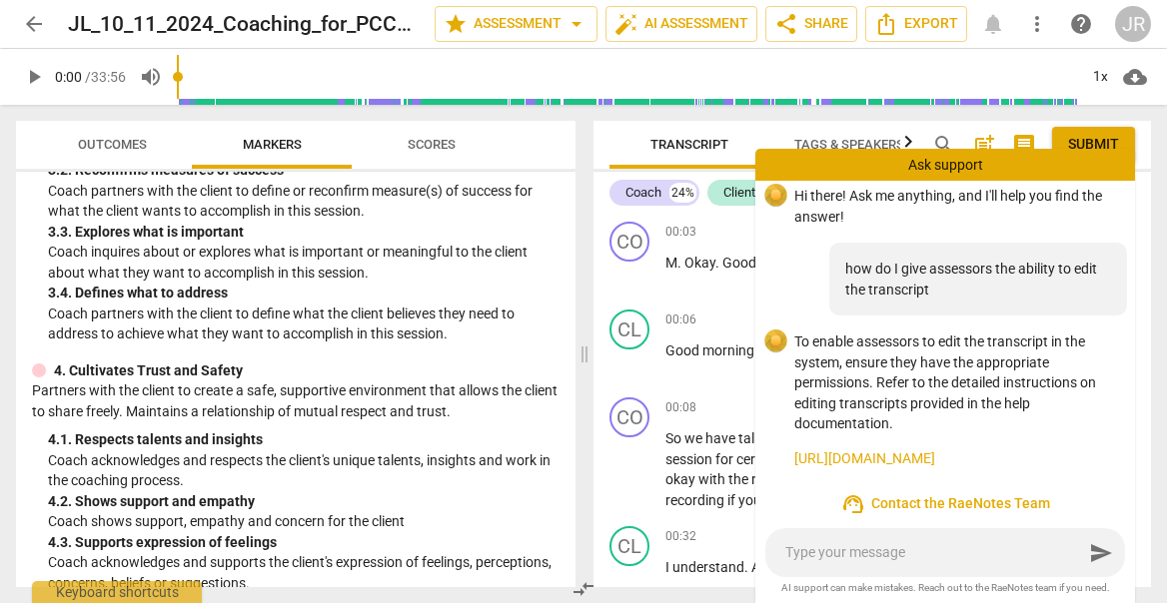
click at [939, 454] on link "https://raenotes.com/help/transcription_edit.html" at bounding box center [956, 458] width 325 height 21
click at [993, 153] on div "Ask support" at bounding box center [945, 165] width 380 height 32
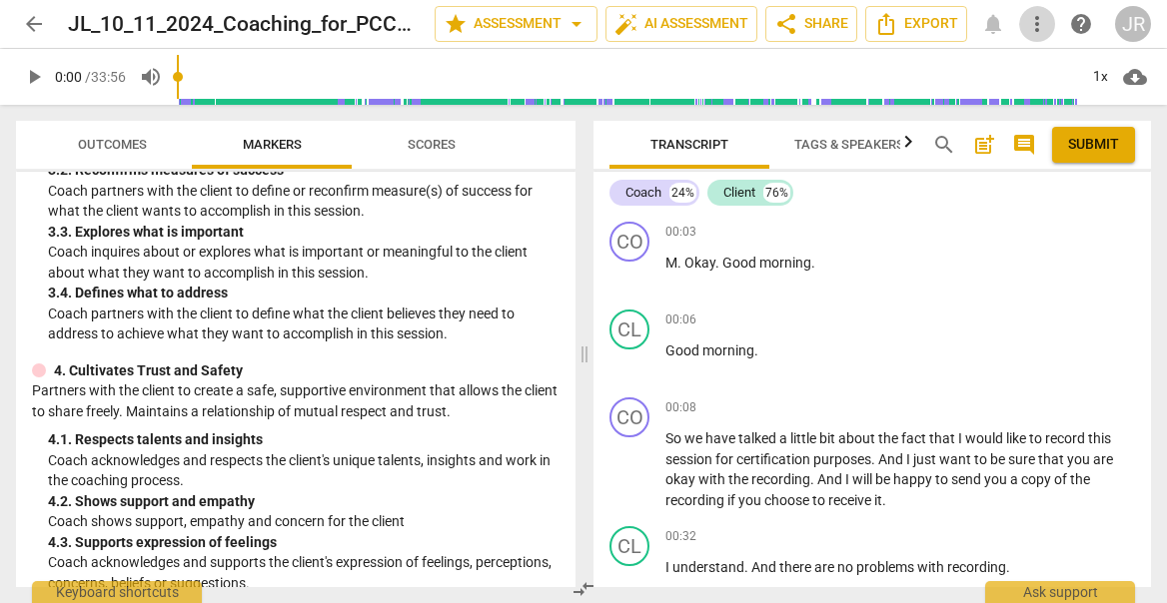
click at [1036, 15] on span "more_vert" at bounding box center [1037, 24] width 24 height 24
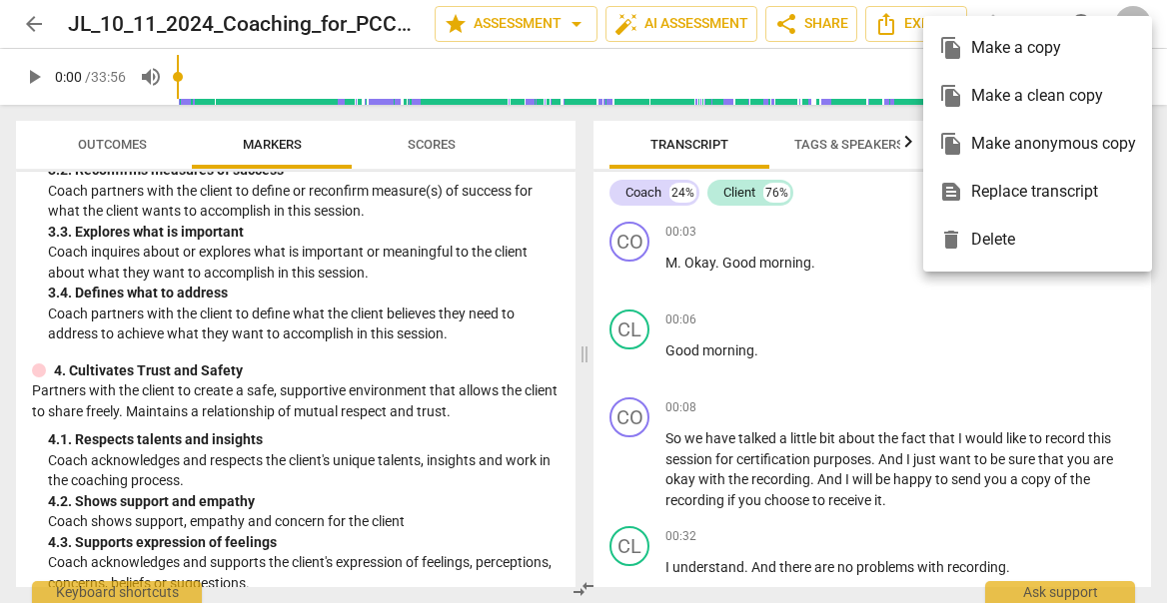
click at [1036, 15] on div at bounding box center [583, 301] width 1167 height 603
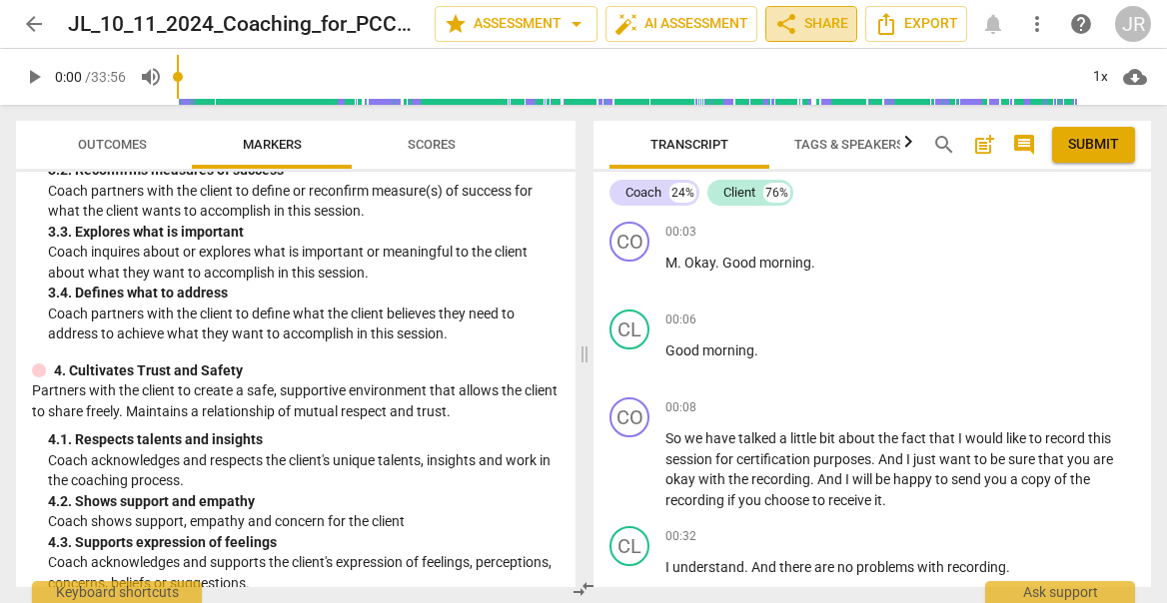
click at [833, 18] on span "share Share" at bounding box center [811, 24] width 74 height 24
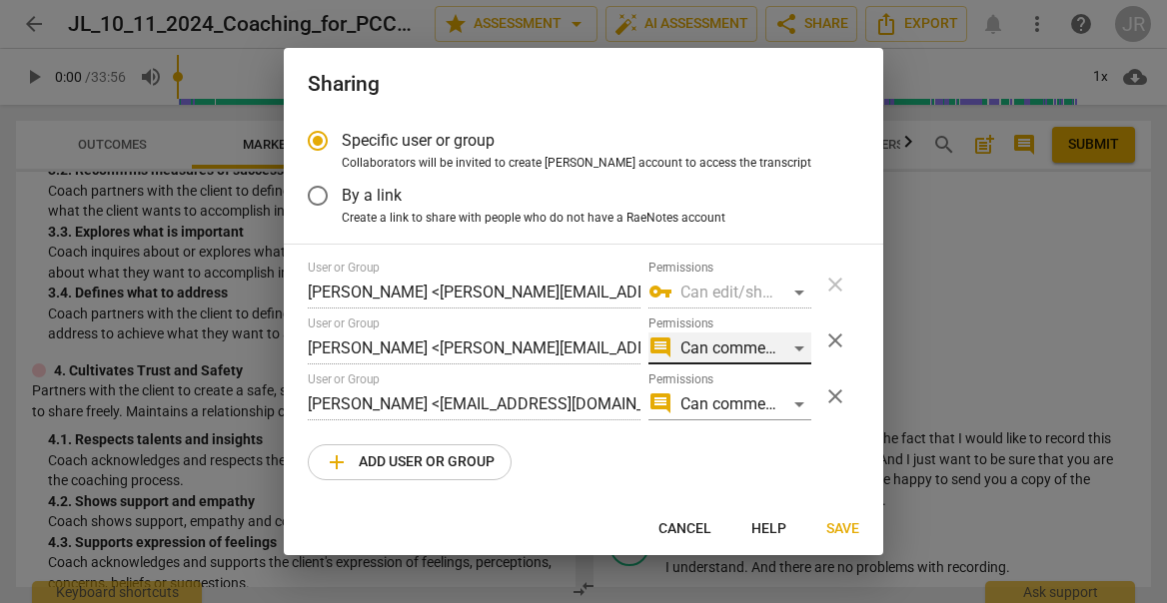
click at [781, 348] on div "comment Can comment" at bounding box center [729, 349] width 163 height 32
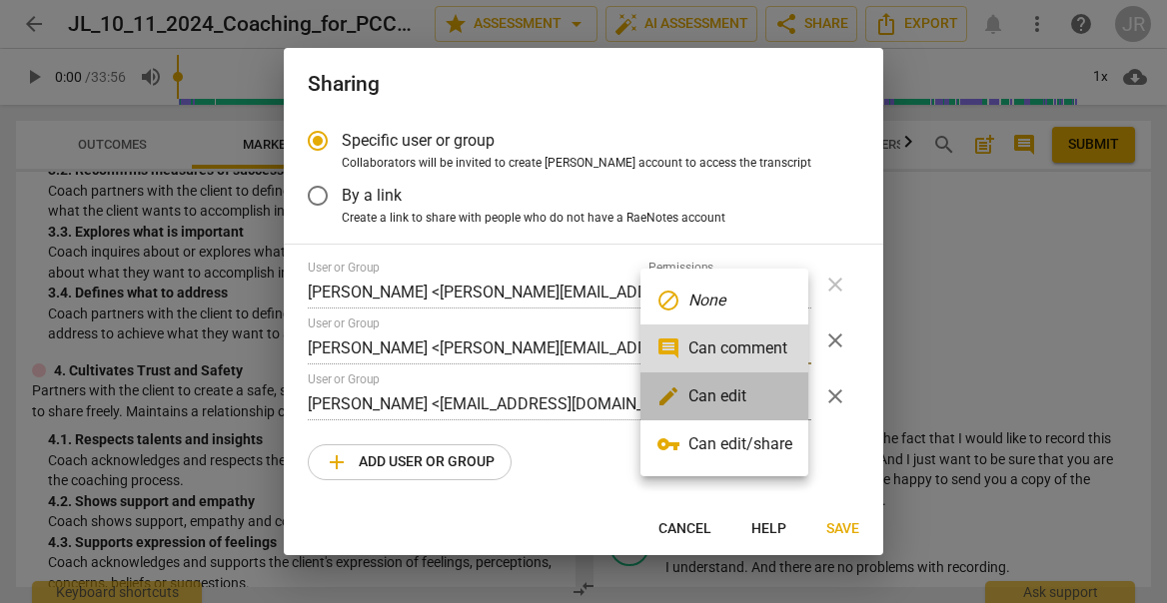
click at [752, 387] on li "edit Can edit" at bounding box center [724, 397] width 168 height 48
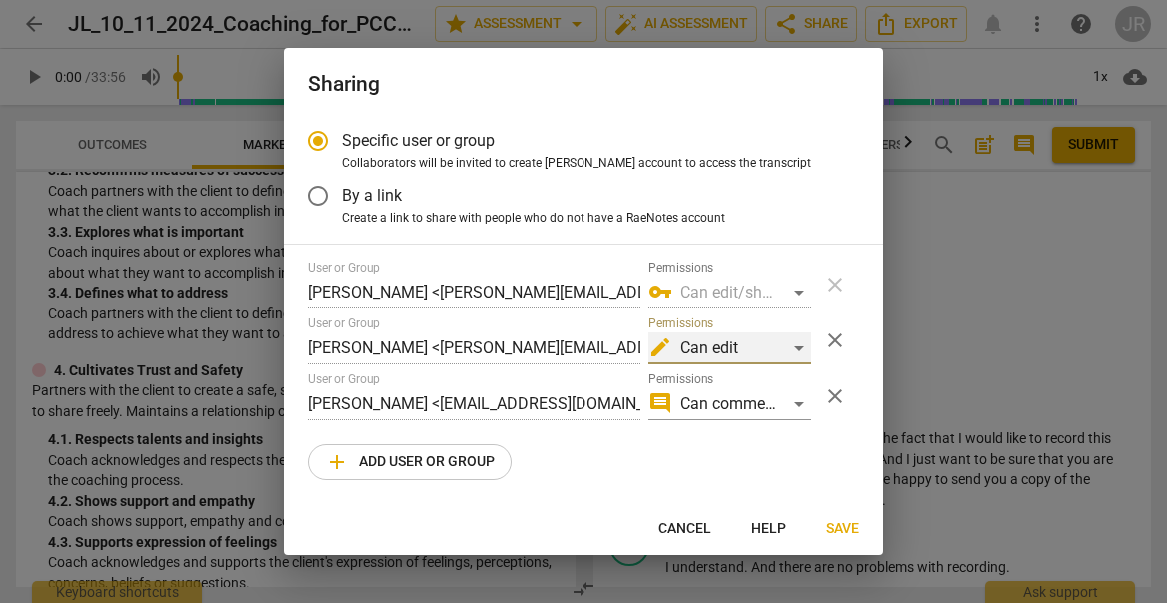
click at [789, 355] on div "edit Can edit" at bounding box center [729, 349] width 163 height 32
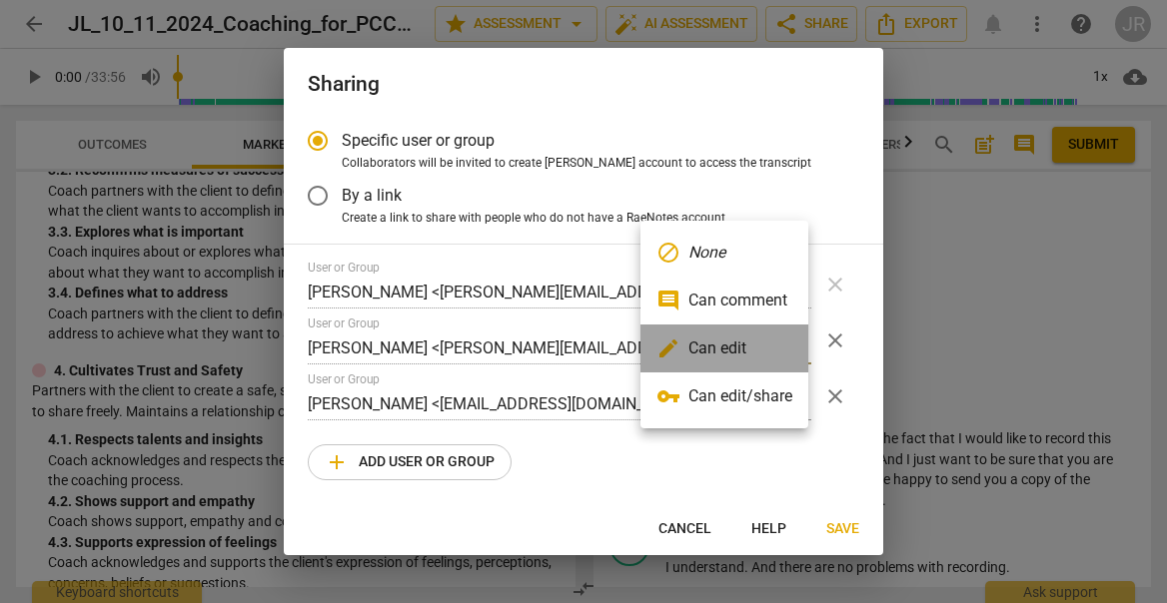
click at [789, 355] on li "edit Can edit" at bounding box center [724, 349] width 168 height 48
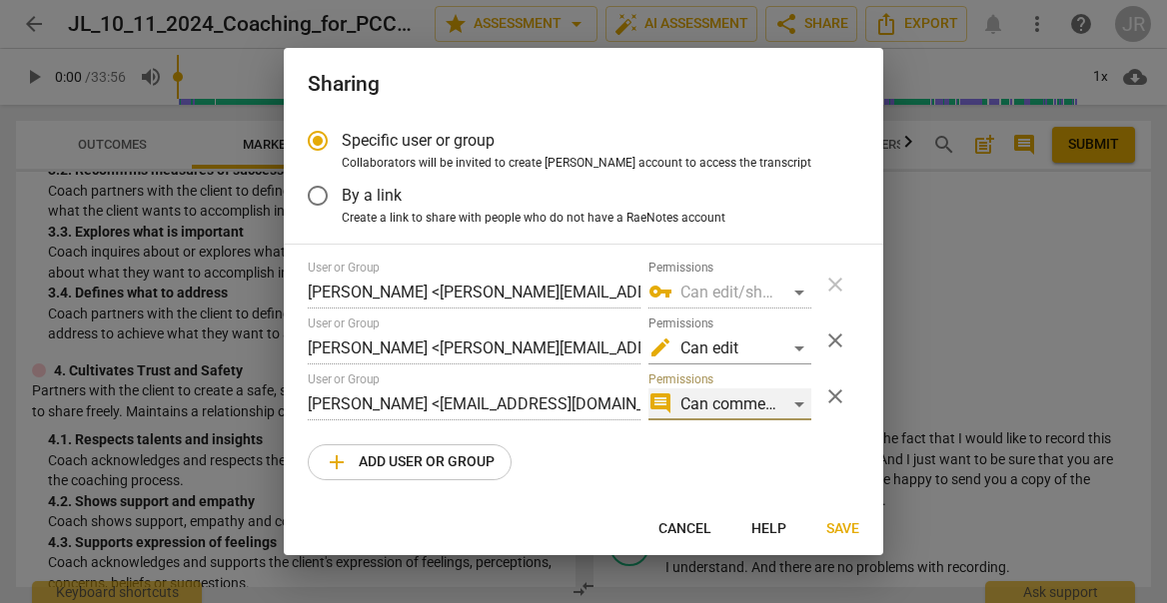
click at [794, 409] on div "comment Can comment" at bounding box center [729, 405] width 163 height 32
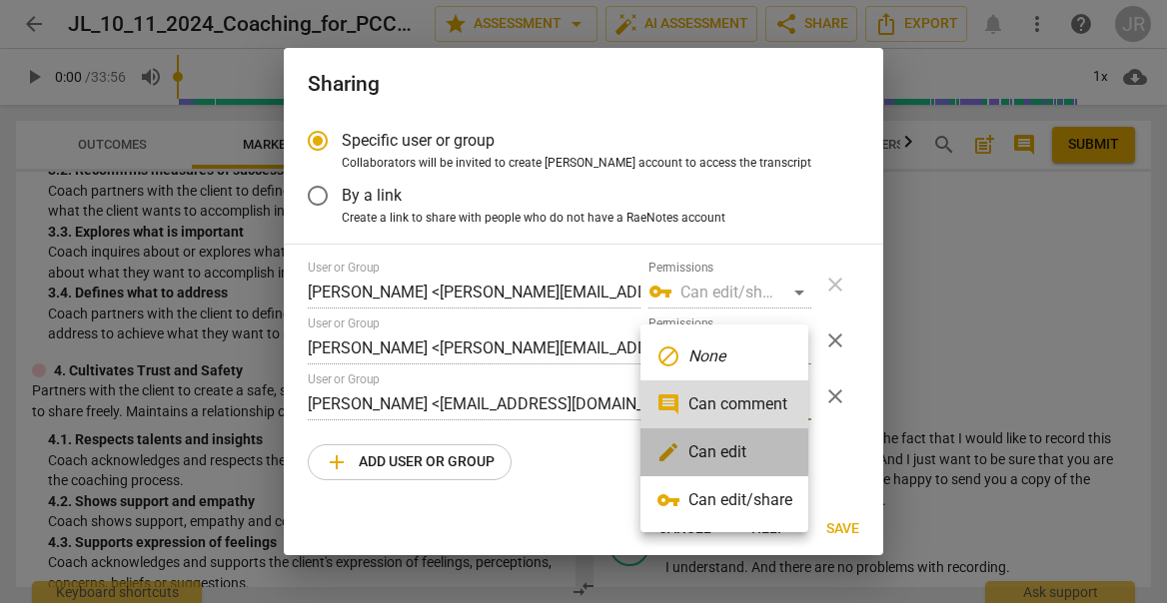
click at [777, 443] on li "edit Can edit" at bounding box center [724, 452] width 168 height 48
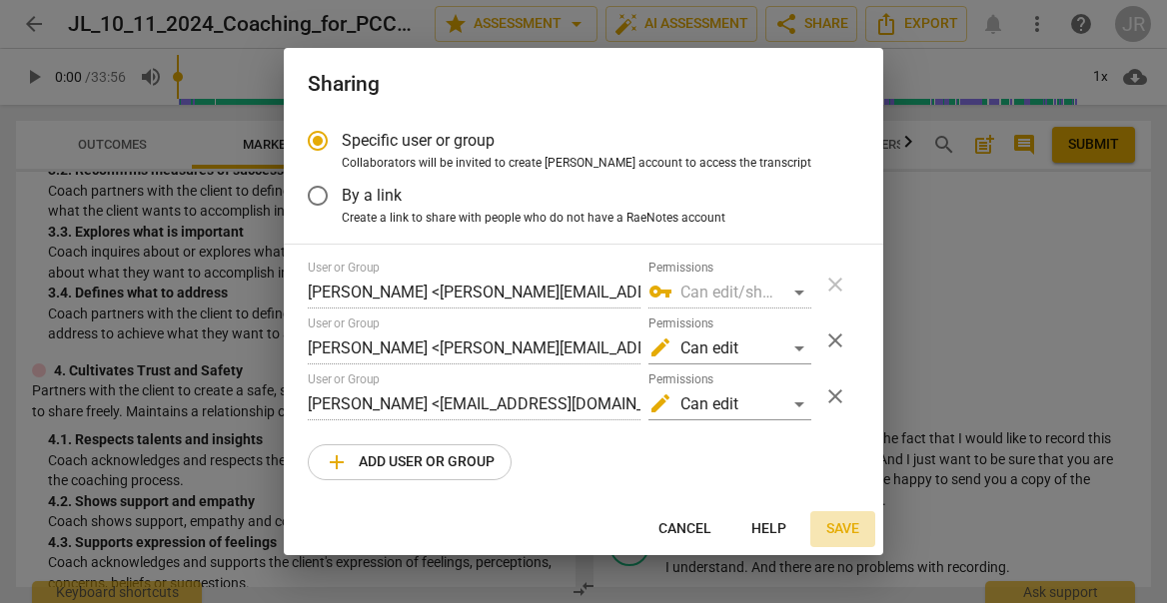
click at [838, 531] on span "Save" at bounding box center [842, 529] width 33 height 20
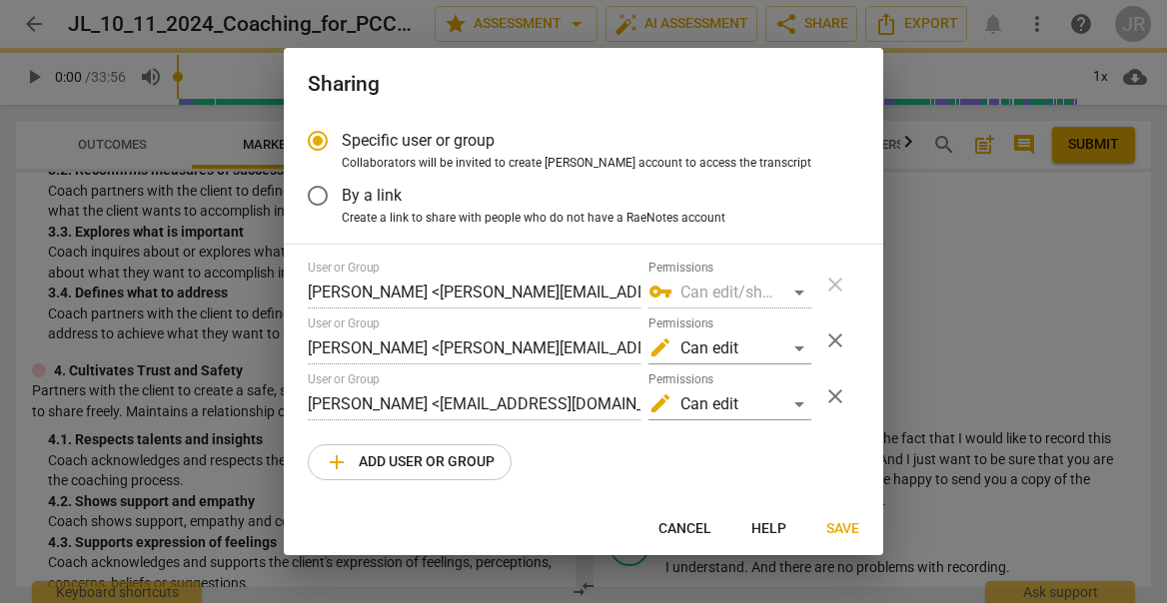
radio input "false"
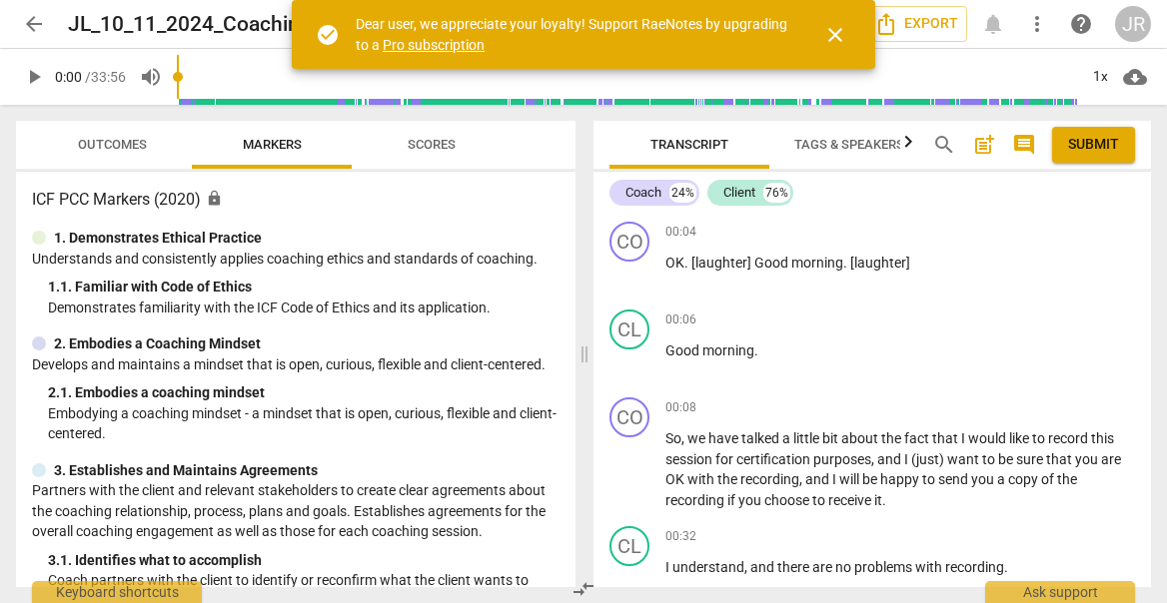
click at [28, 16] on span "arrow_back" at bounding box center [34, 24] width 24 height 24
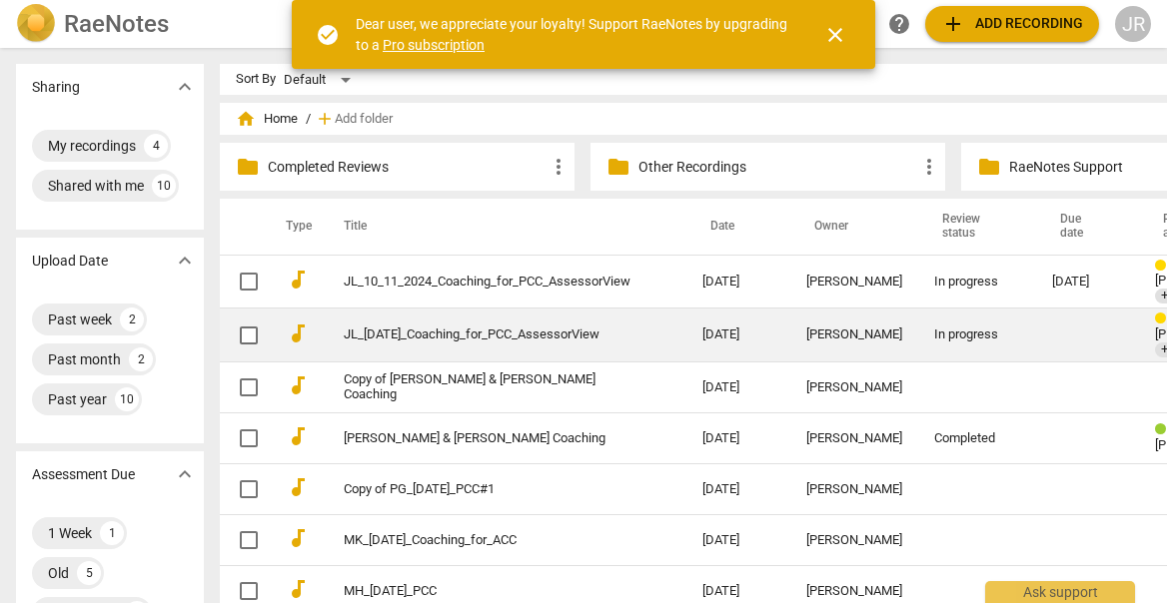
click at [425, 328] on link "JL_[DATE]_Coaching_for_PCC_AssessorView" at bounding box center [487, 335] width 287 height 15
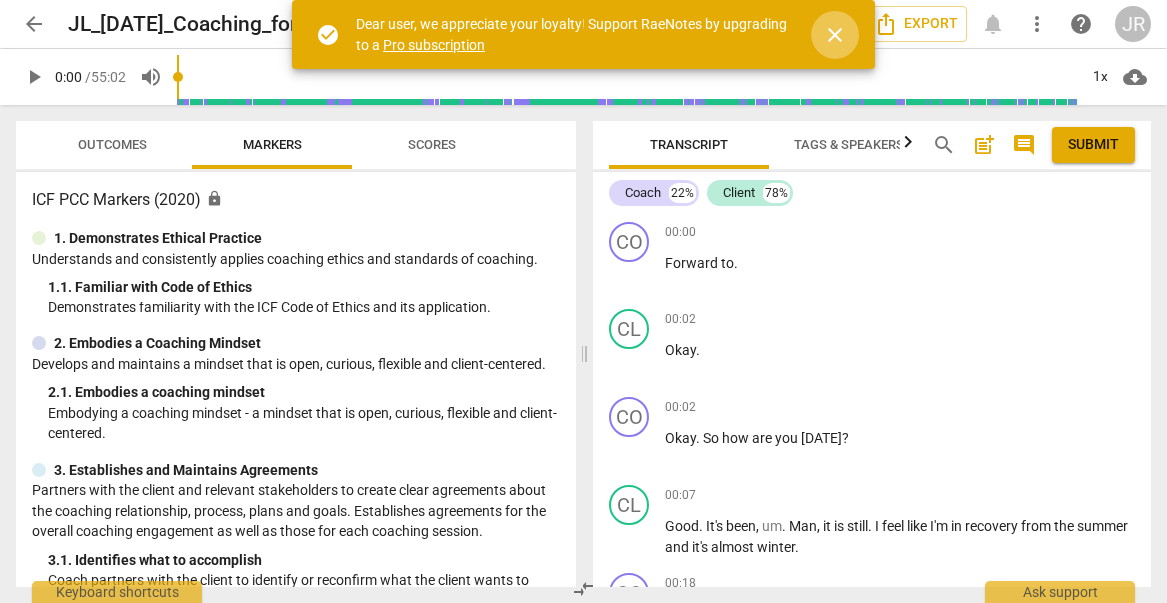
click at [831, 29] on span "close" at bounding box center [835, 35] width 24 height 24
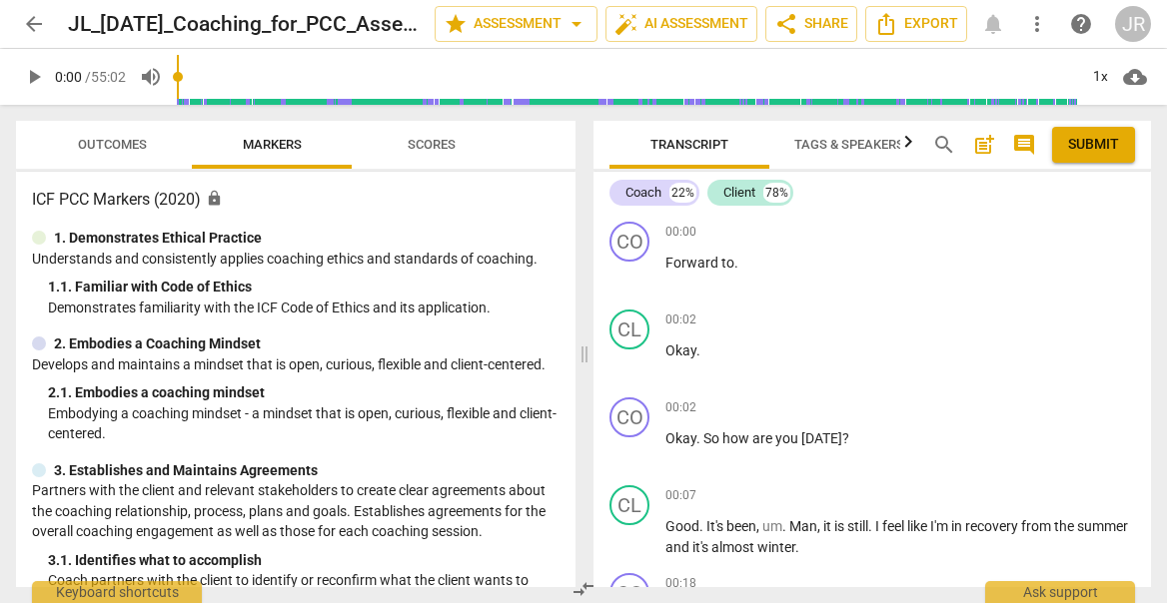
click at [1034, 13] on span "more_vert" at bounding box center [1037, 24] width 24 height 24
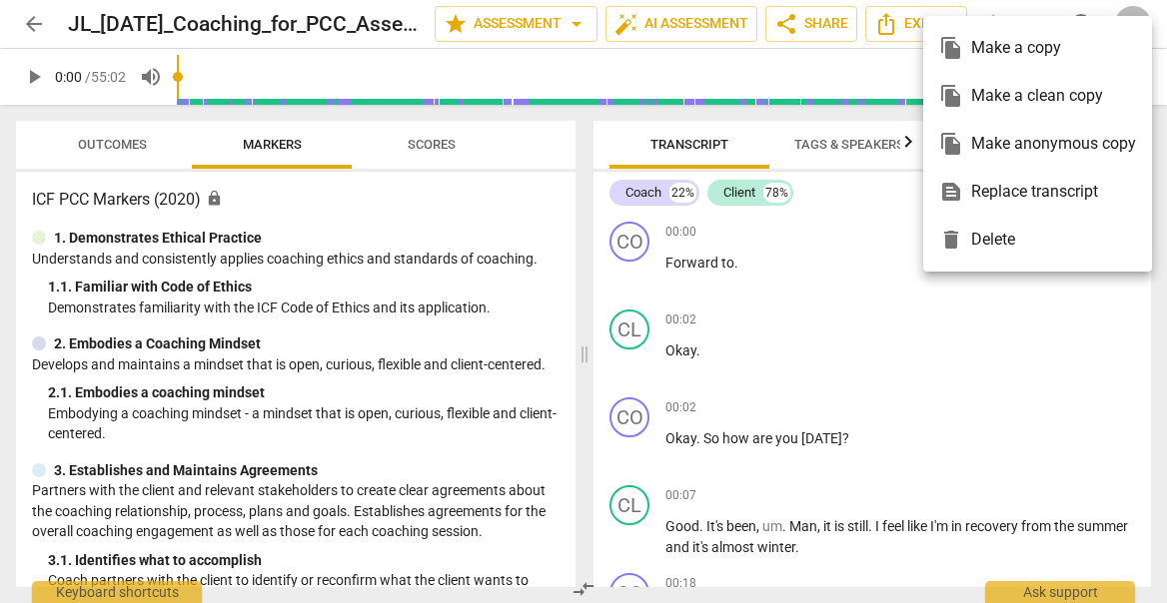
click at [1034, 13] on div at bounding box center [583, 301] width 1167 height 603
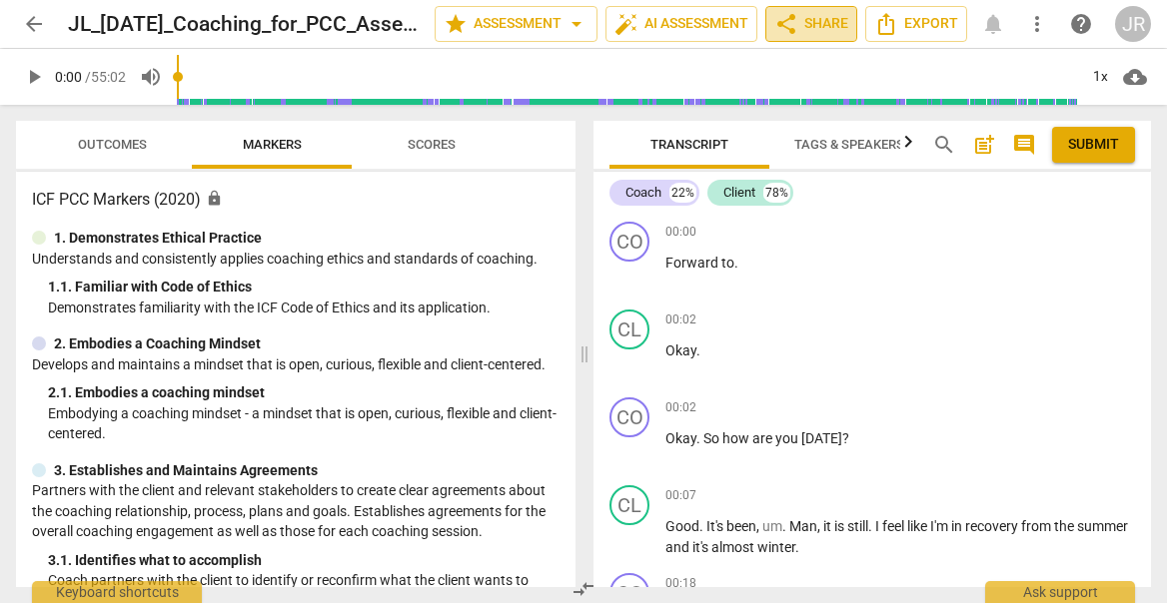
click at [821, 25] on span "share Share" at bounding box center [811, 24] width 74 height 24
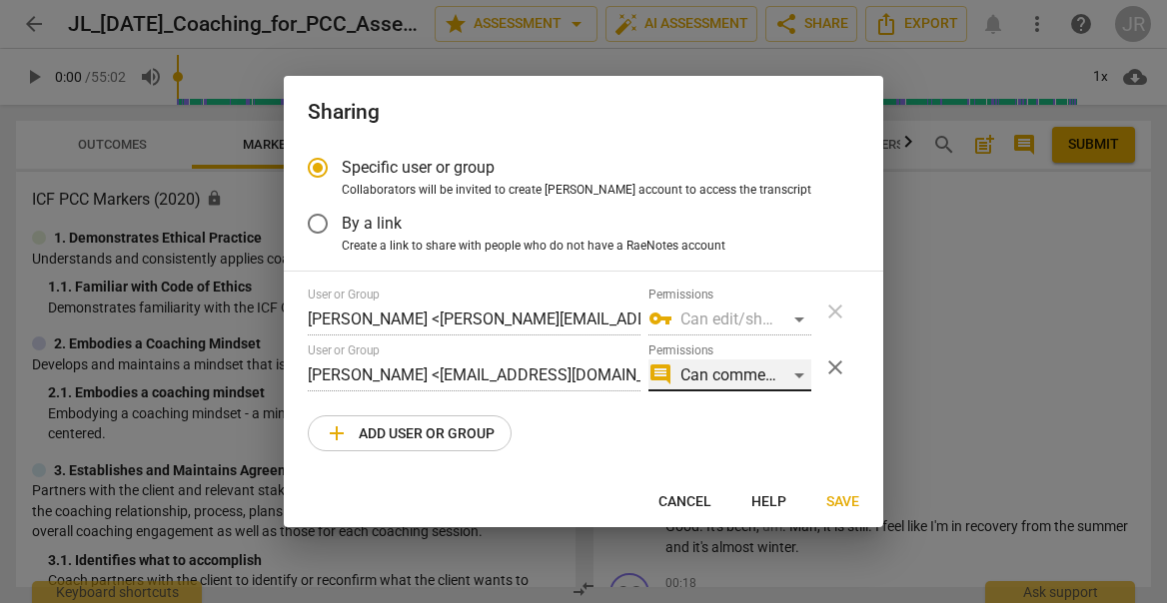
click at [794, 382] on div "comment Can comment" at bounding box center [729, 376] width 163 height 32
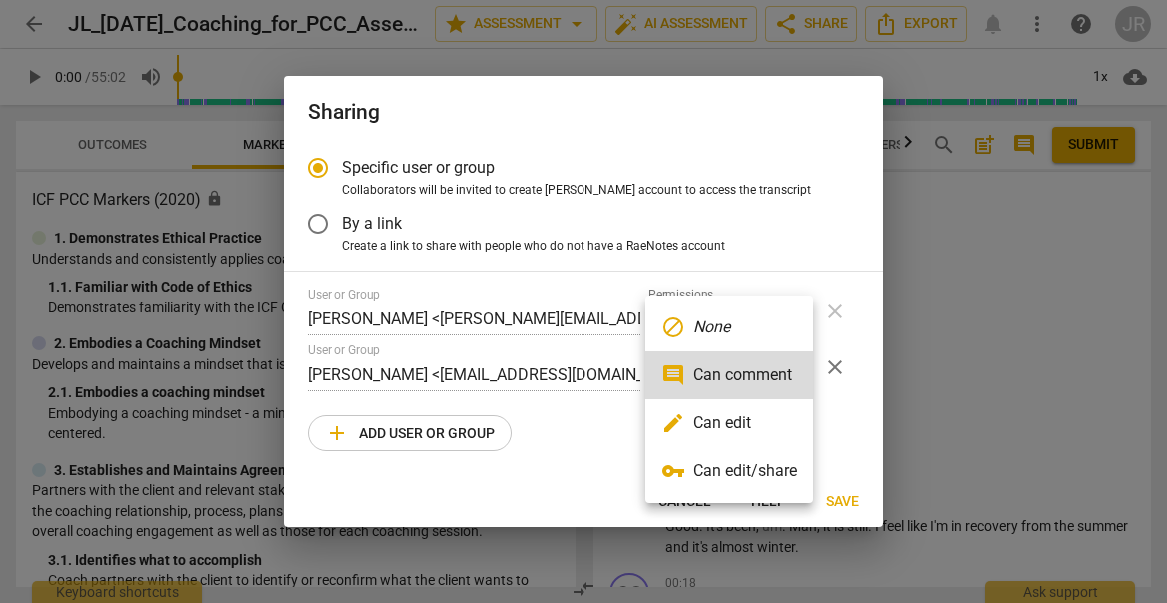
click at [767, 419] on li "edit Can edit" at bounding box center [729, 423] width 168 height 48
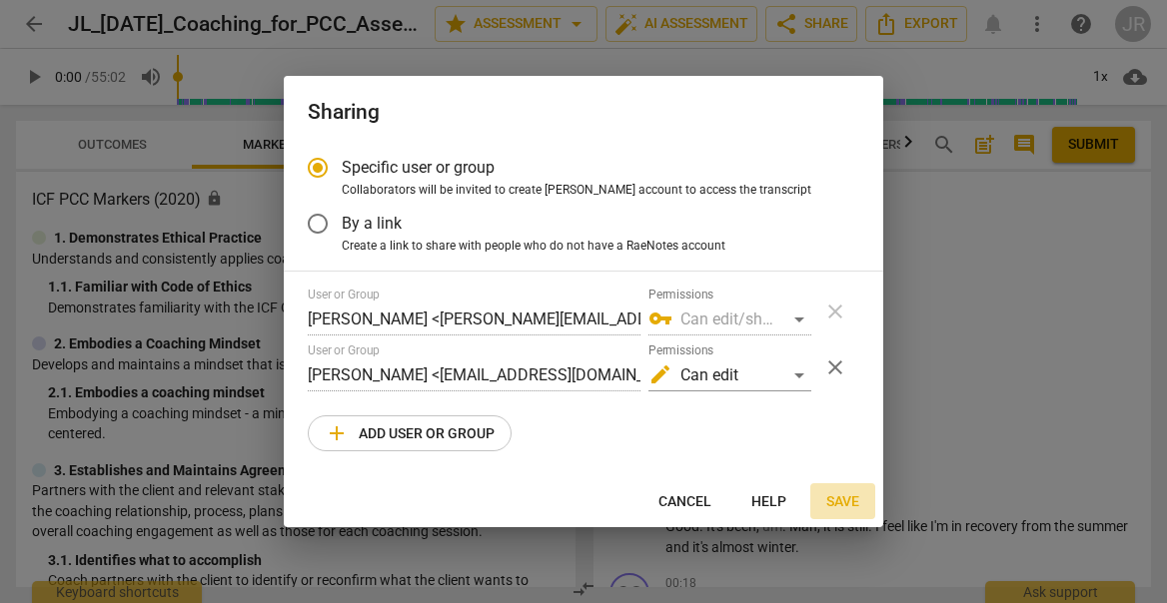
click at [832, 493] on span "Save" at bounding box center [842, 502] width 33 height 20
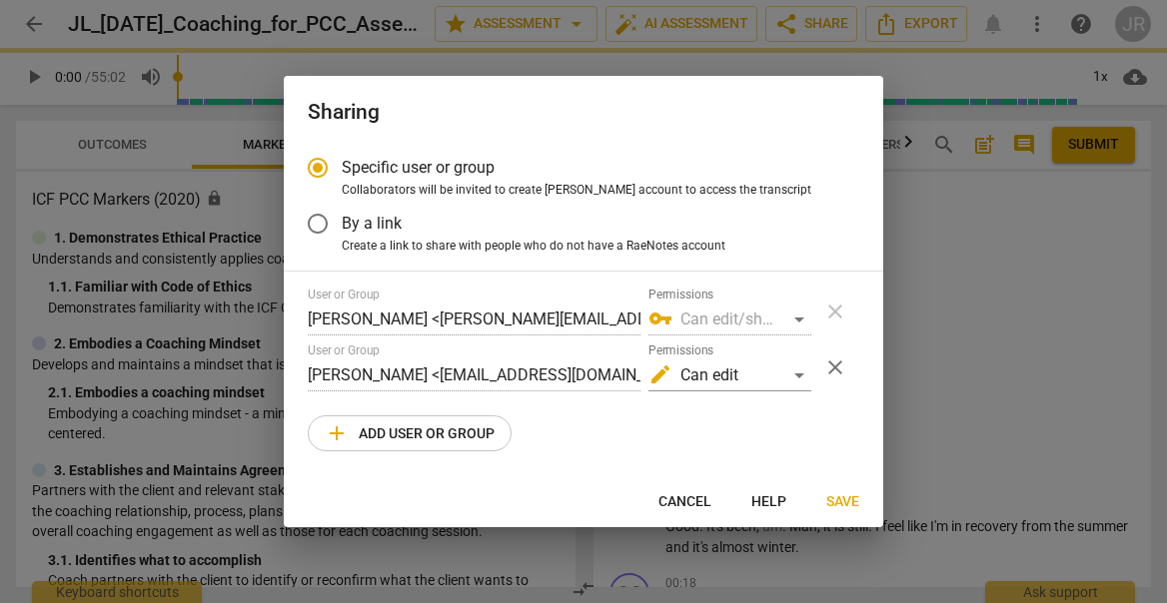
radio input "false"
